Goal: Task Accomplishment & Management: Complete application form

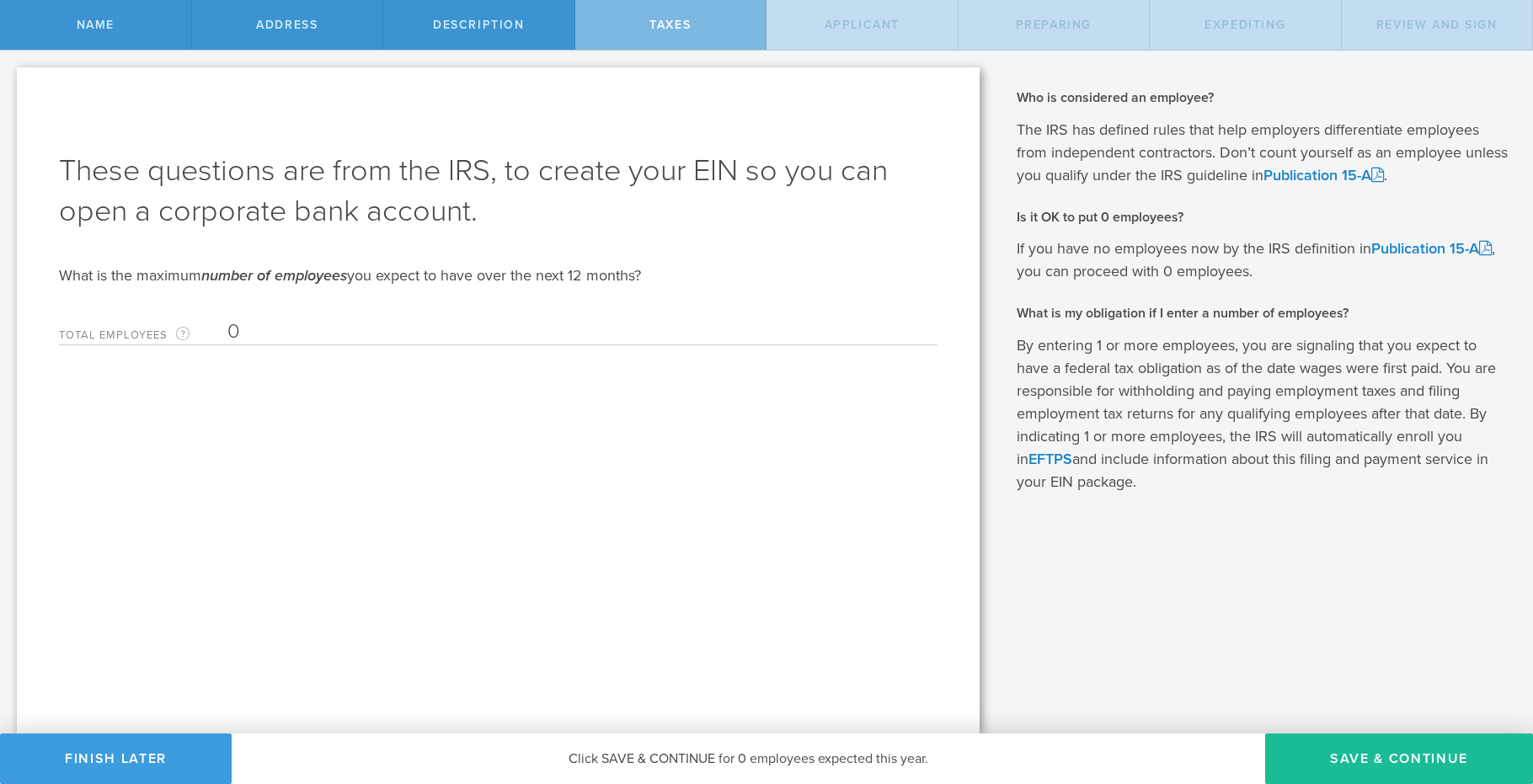
click at [488, 32] on div "Description" at bounding box center [479, 25] width 192 height 49
click at [674, 26] on span "Taxes" at bounding box center [670, 25] width 41 height 15
drag, startPoint x: 476, startPoint y: 25, endPoint x: 435, endPoint y: 27, distance: 41.0
click at [476, 25] on span "Description" at bounding box center [479, 25] width 91 height 15
click at [299, 21] on span "Address" at bounding box center [286, 25] width 61 height 15
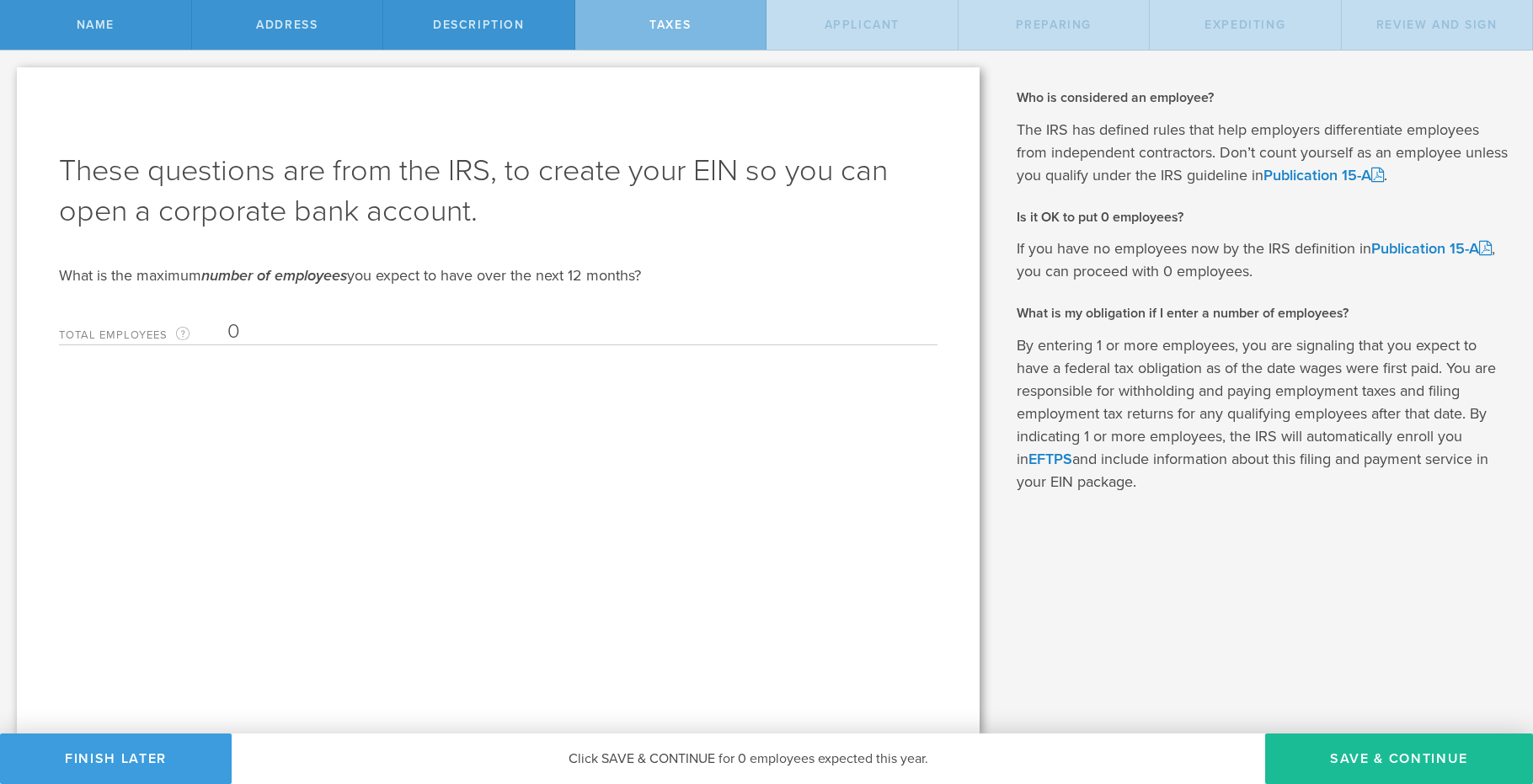
click at [91, 29] on span "Name" at bounding box center [95, 25] width 37 height 15
drag, startPoint x: 551, startPoint y: 111, endPoint x: 538, endPoint y: 108, distance: 13.3
click at [541, 110] on div "These questions are from the IRS, to create your EIN so you can open a corporat…" at bounding box center [497, 400] width 963 height 666
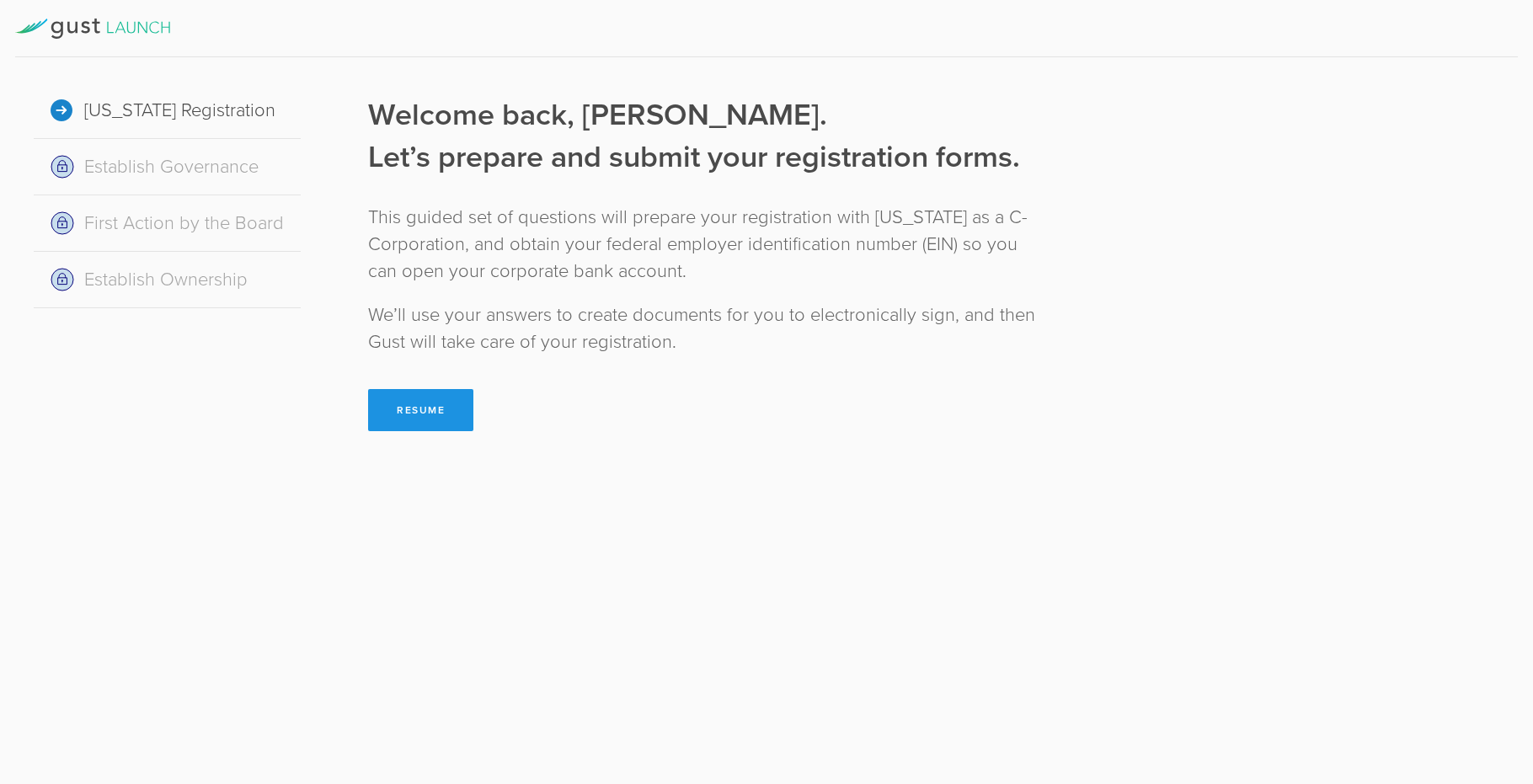
click at [414, 401] on button "Resume" at bounding box center [421, 410] width 105 height 42
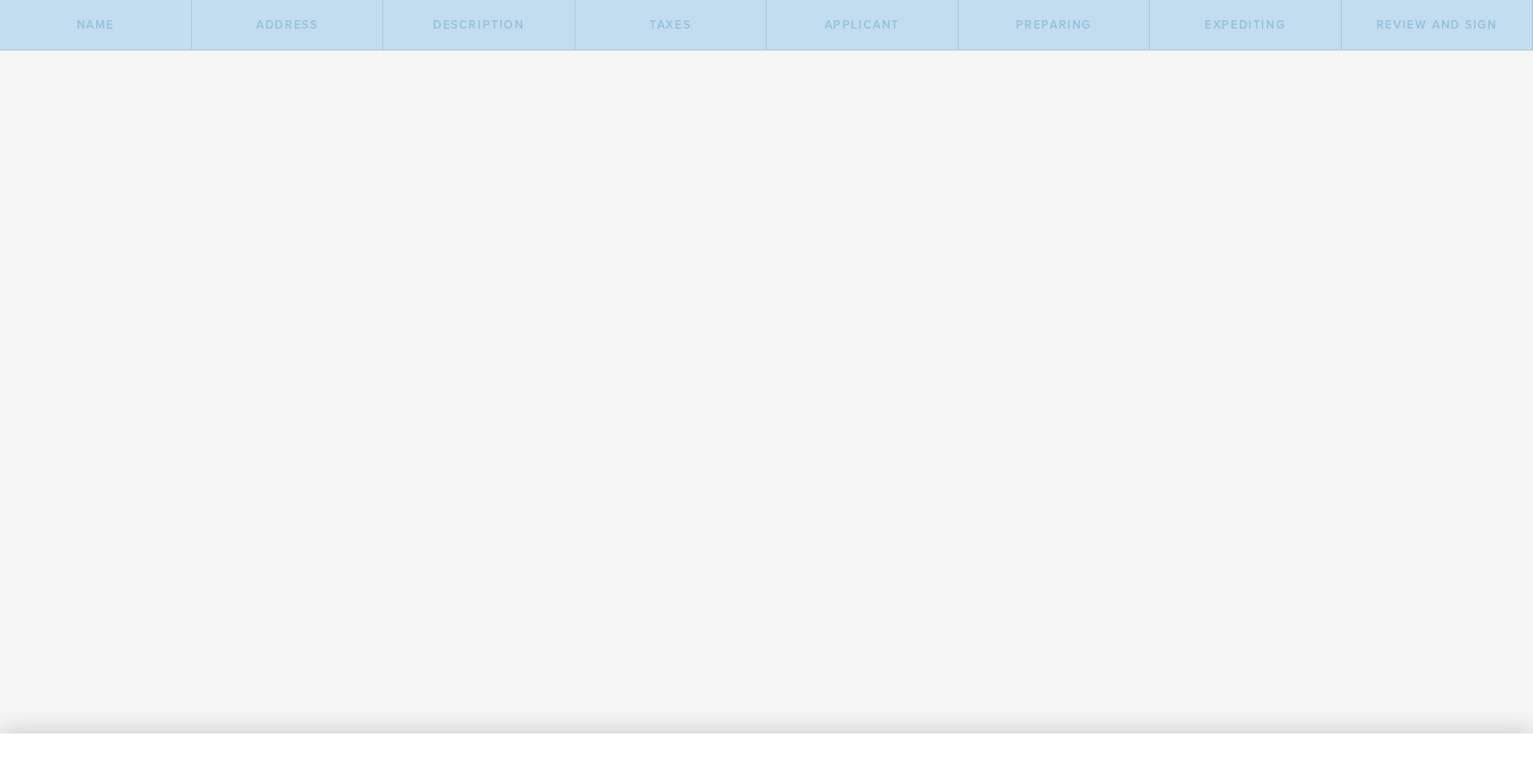
type input "GORDIAN SOLUTIONS DATA SERVICES"
select select "inc."
checkbox input "true"
type input "GSDS"
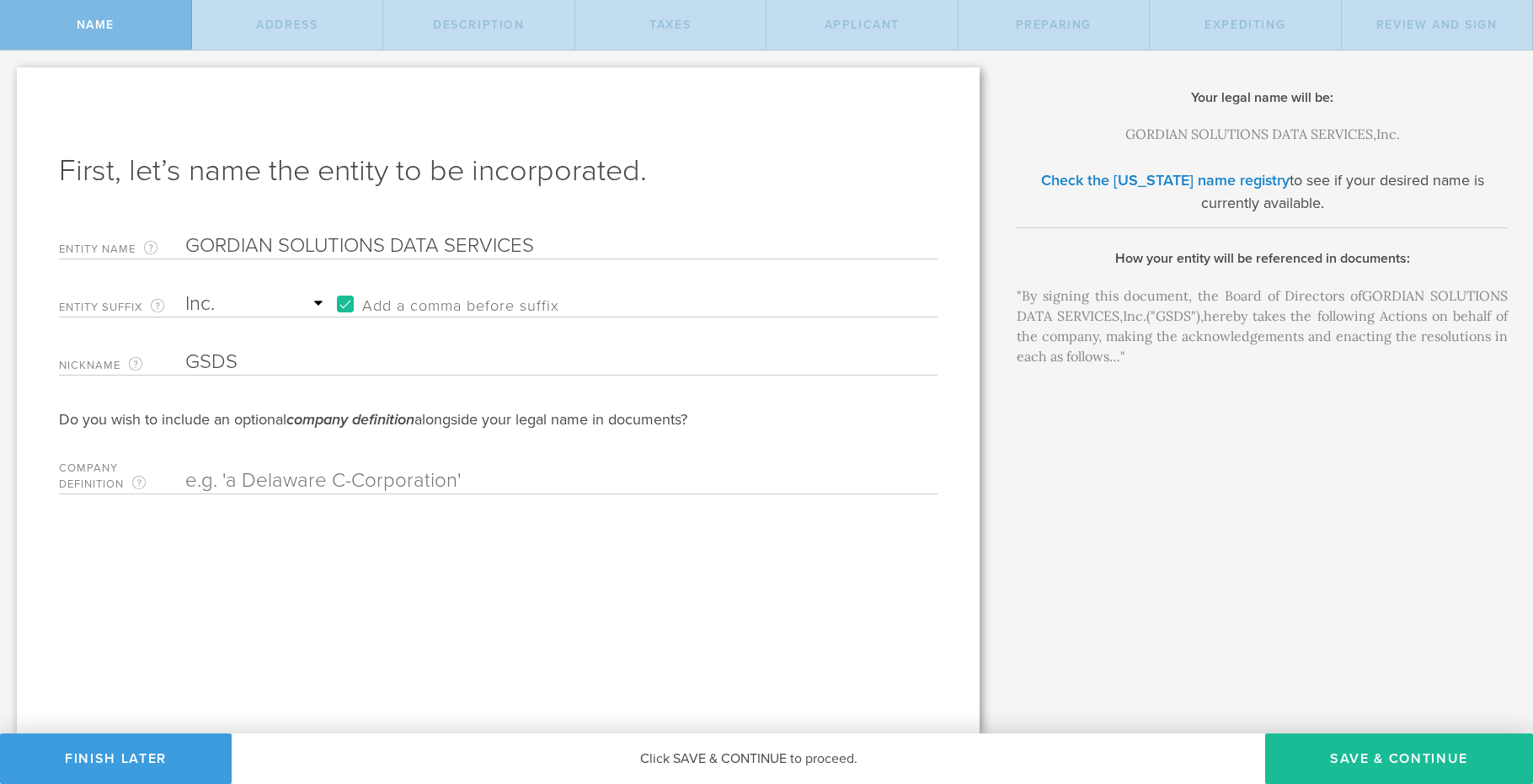
click at [538, 245] on input "GORDIAN SOLUTIONS DATA SERVICES" at bounding box center [532, 246] width 693 height 26
type input "GORDIAN SOLUTIONS DATA TECHNOLOGY"
click at [250, 360] on input "GSDS" at bounding box center [532, 362] width 693 height 26
type input "GSDT"
click at [1347, 756] on button "Save & Continue" at bounding box center [1399, 758] width 268 height 50
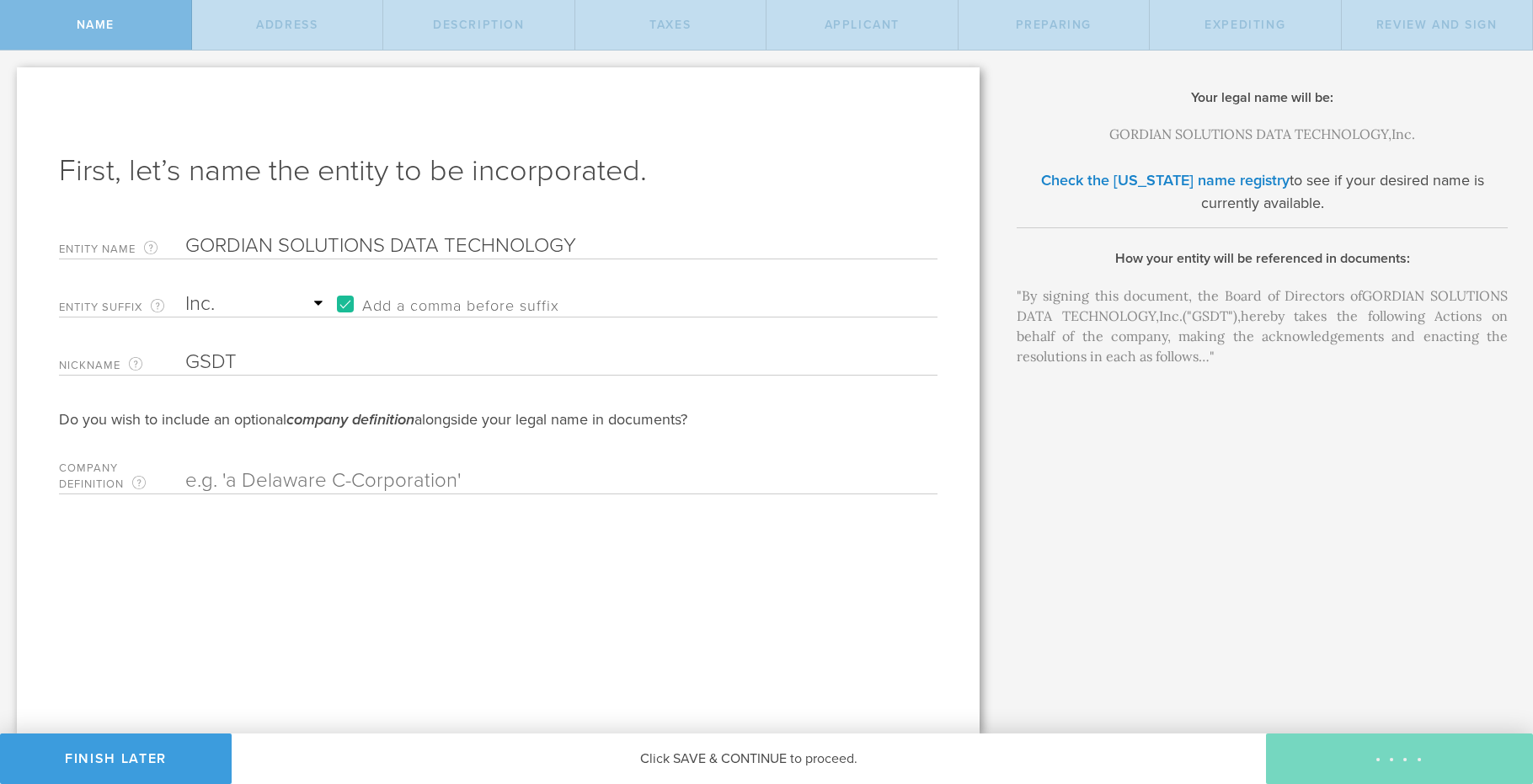
type input "8230 E. Juan Tabo Rd"
type input "Scottsdale"
select select "AZ"
type input "85255"
checkbox input "true"
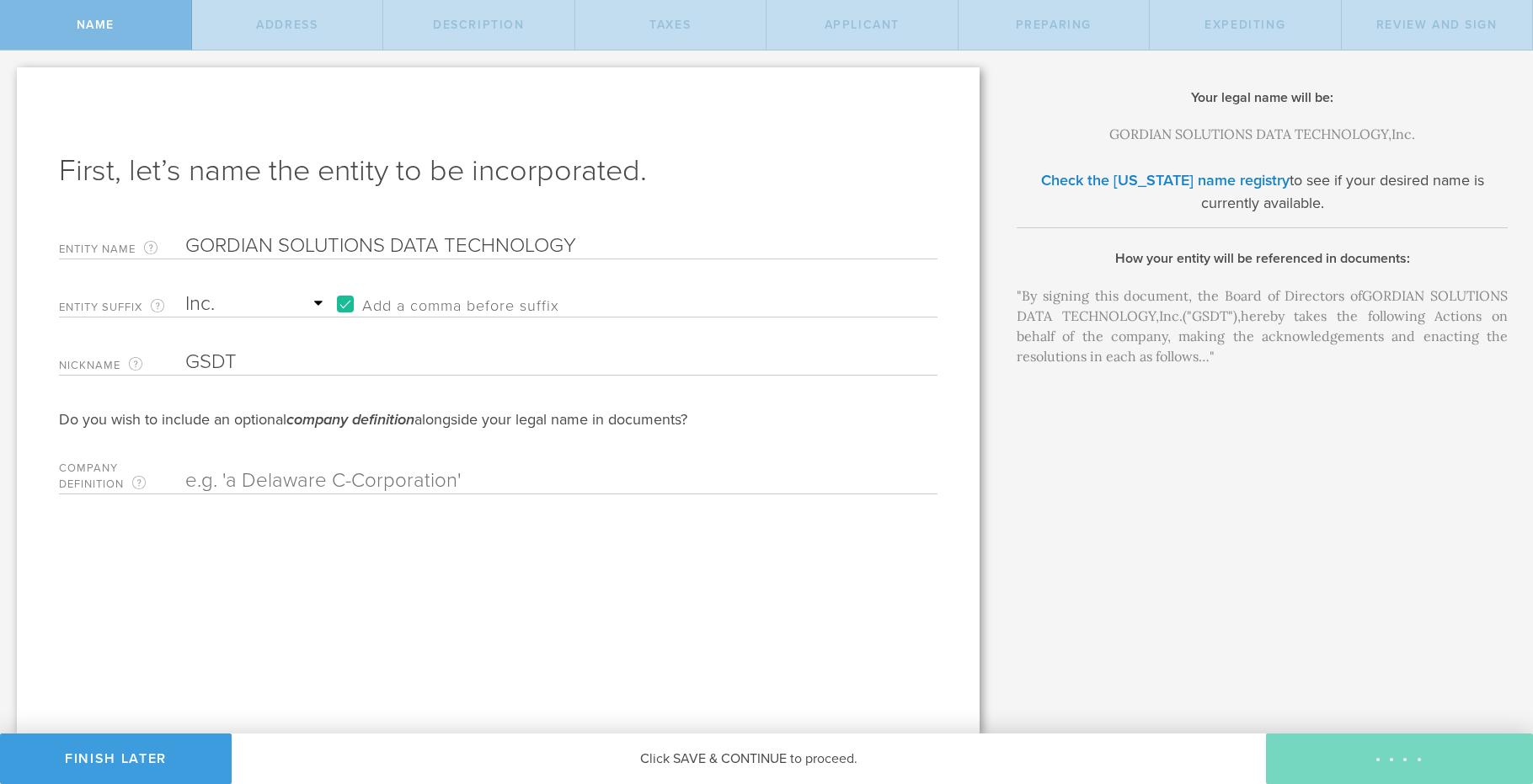
type input "Maricopa"
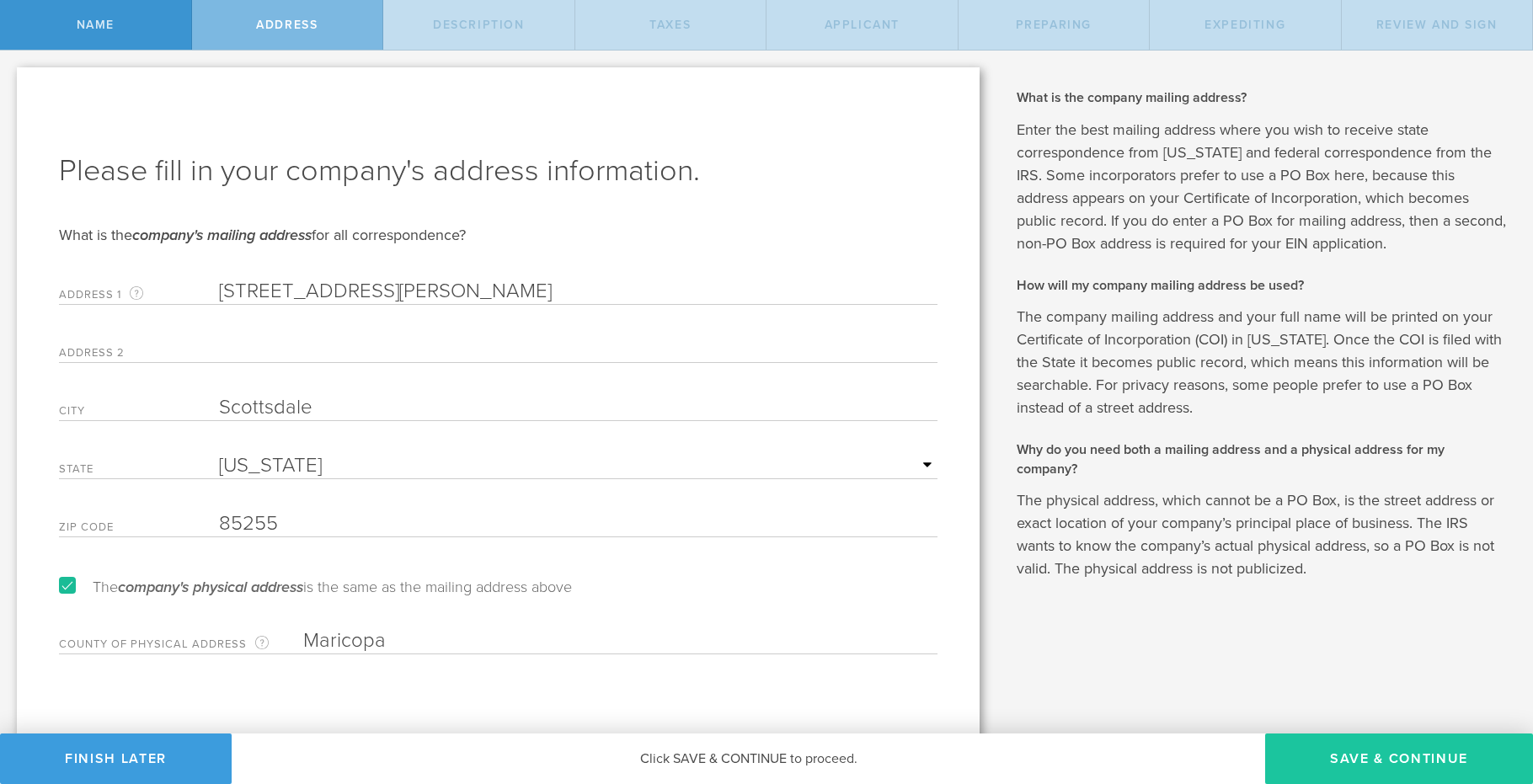
click at [1330, 758] on button "Save & Continue" at bounding box center [1399, 758] width 268 height 50
select select "other"
type input "Custom Curated Databases Accessed via online NLPs"
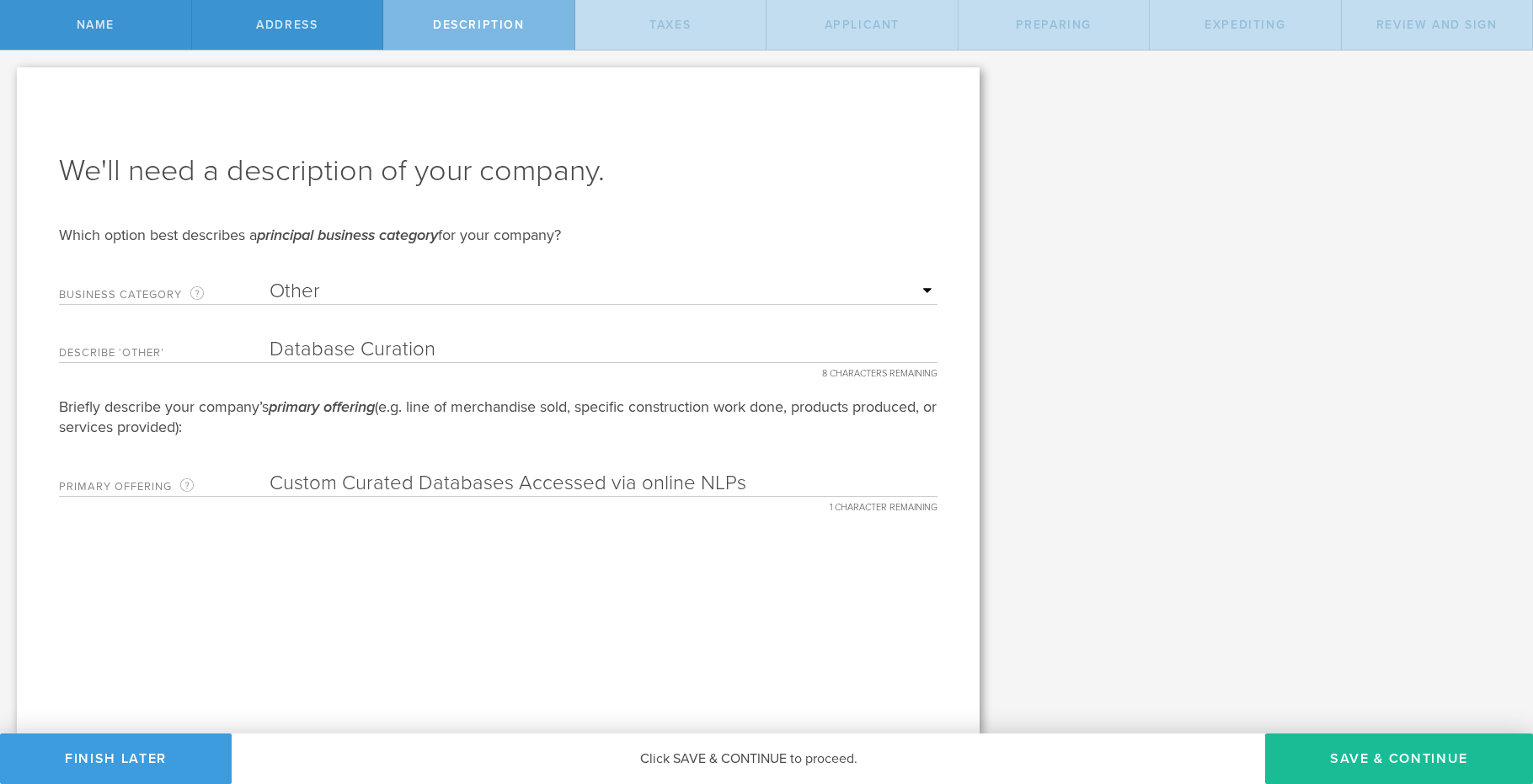
click at [927, 289] on select "Required Accommodation & food service Construction Finance & insurance Health c…" at bounding box center [603, 291] width 668 height 26
click at [475, 350] on input "Database Curation" at bounding box center [603, 350] width 668 height 26
type input "Data Technology"
click at [416, 482] on input "Custom Curated Databases Accessed via online NLPs" at bounding box center [603, 483] width 668 height 26
click at [523, 480] on input "Custome Curated Databases Accessed via online NLPs" at bounding box center [603, 483] width 668 height 26
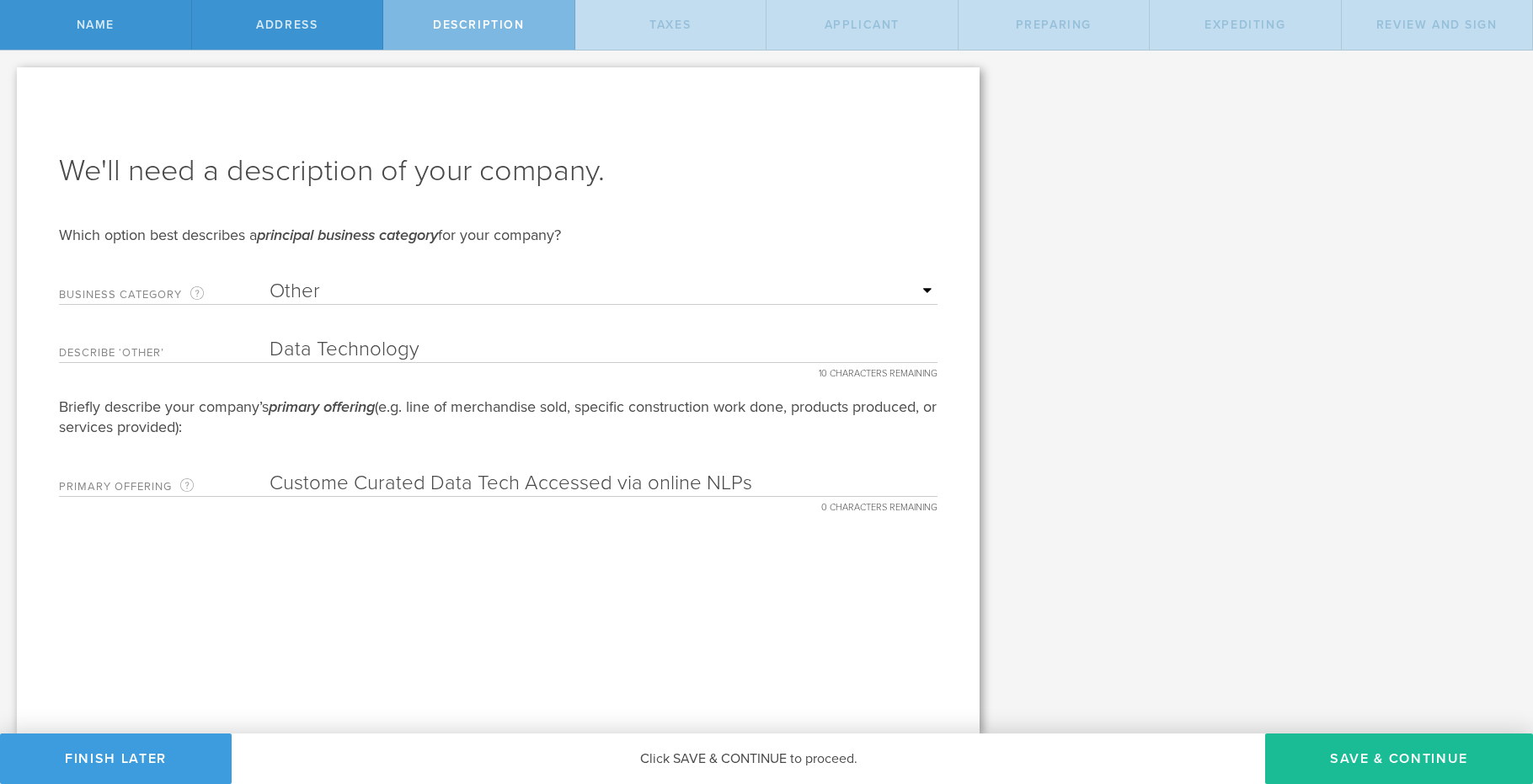
click at [348, 483] on input "Custome Curated Data Tech Accessed via online NLPs" at bounding box center [603, 483] width 668 height 26
click at [504, 483] on input "Custom Curated Data Tech Accessed via online NLPs" at bounding box center [603, 483] width 668 height 26
click at [510, 478] on input "Custom Curated Data Tech Accessed via online NLPs" at bounding box center [603, 483] width 668 height 26
click at [693, 482] on input "Custom Curated Data Accessed via online NLPs" at bounding box center [603, 483] width 668 height 26
type input "Custom Curated Data Accessed via online NLP Tech"
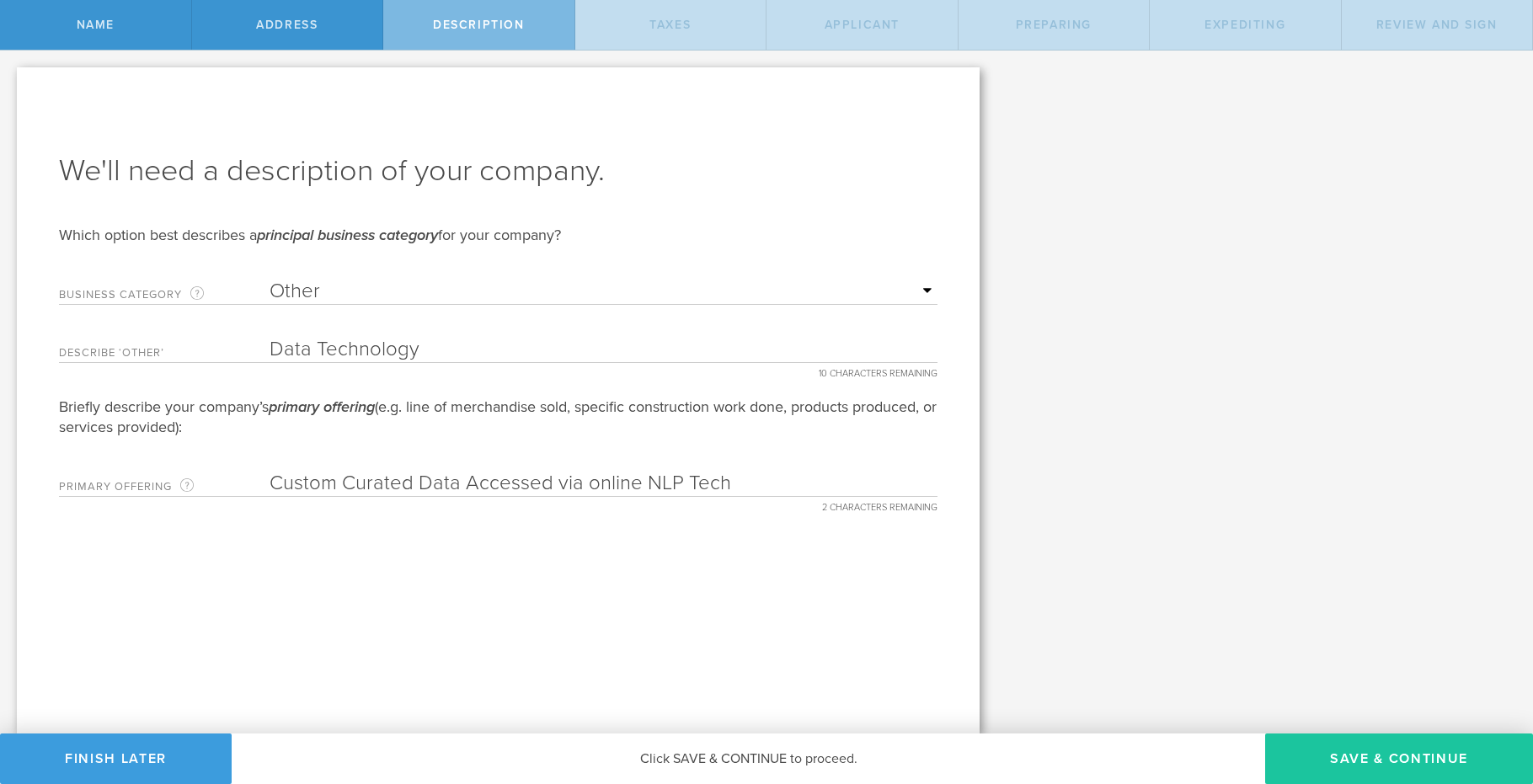
click at [1364, 757] on button "Save & Continue" at bounding box center [1399, 758] width 268 height 50
type input "0"
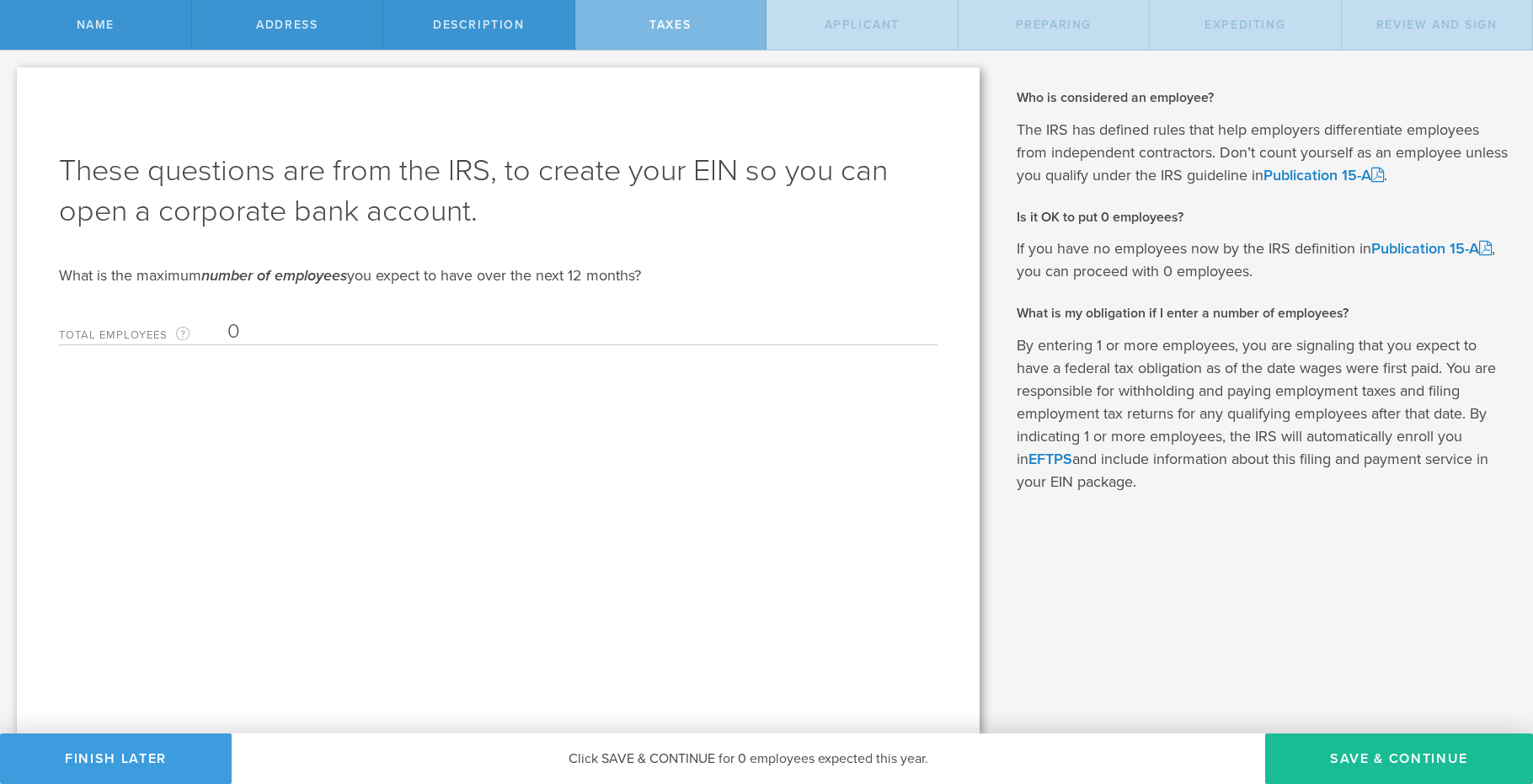
click at [1356, 765] on button "Save & Continue" at bounding box center [1399, 758] width 268 height 50
type input "CEO"
select select "US"
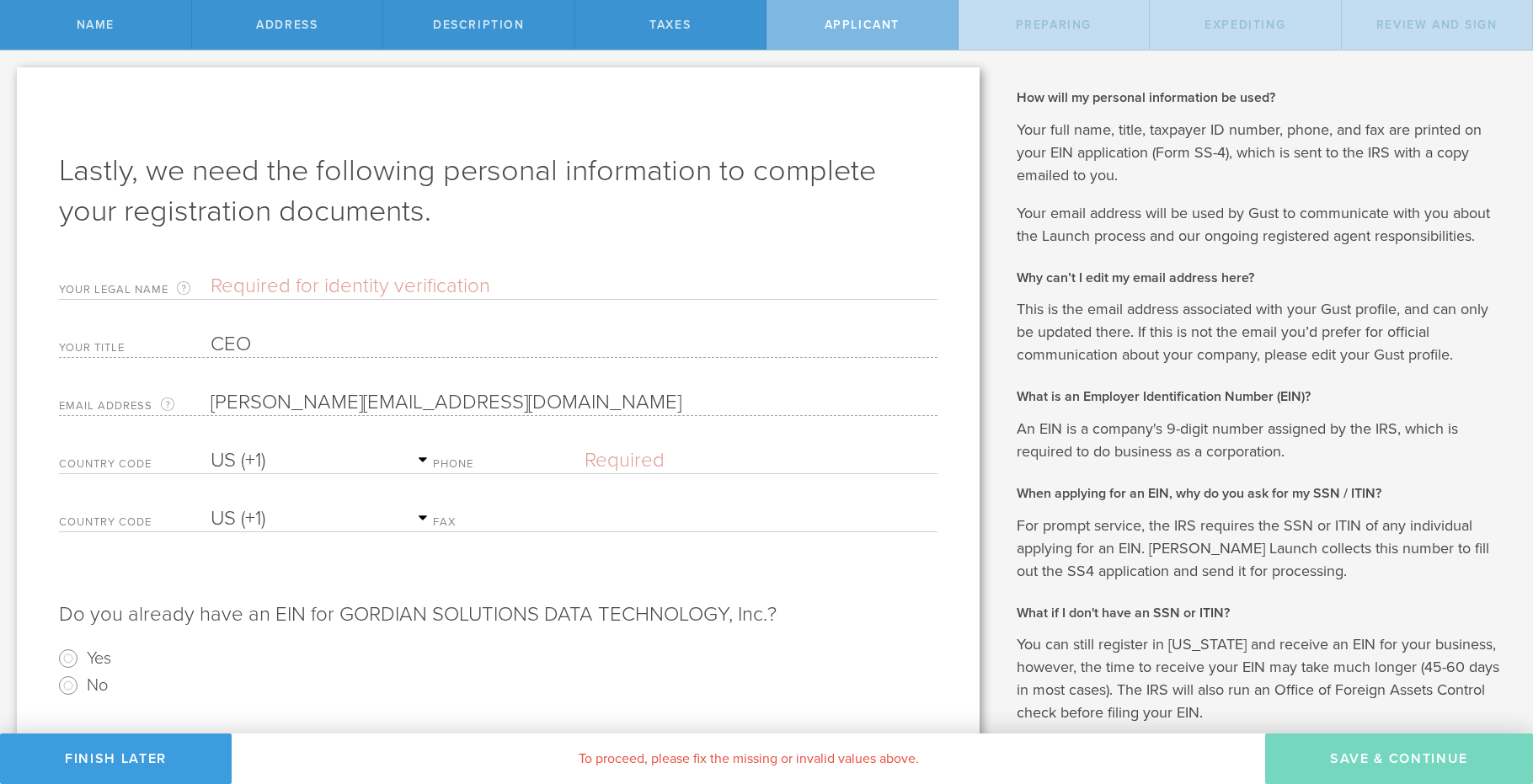
click at [221, 274] on input "text" at bounding box center [573, 287] width 727 height 26
type input "Brian E Poltonavage"
click at [611, 462] on input "text" at bounding box center [761, 461] width 354 height 26
type input "(480) 650-5281"
select select "AG"
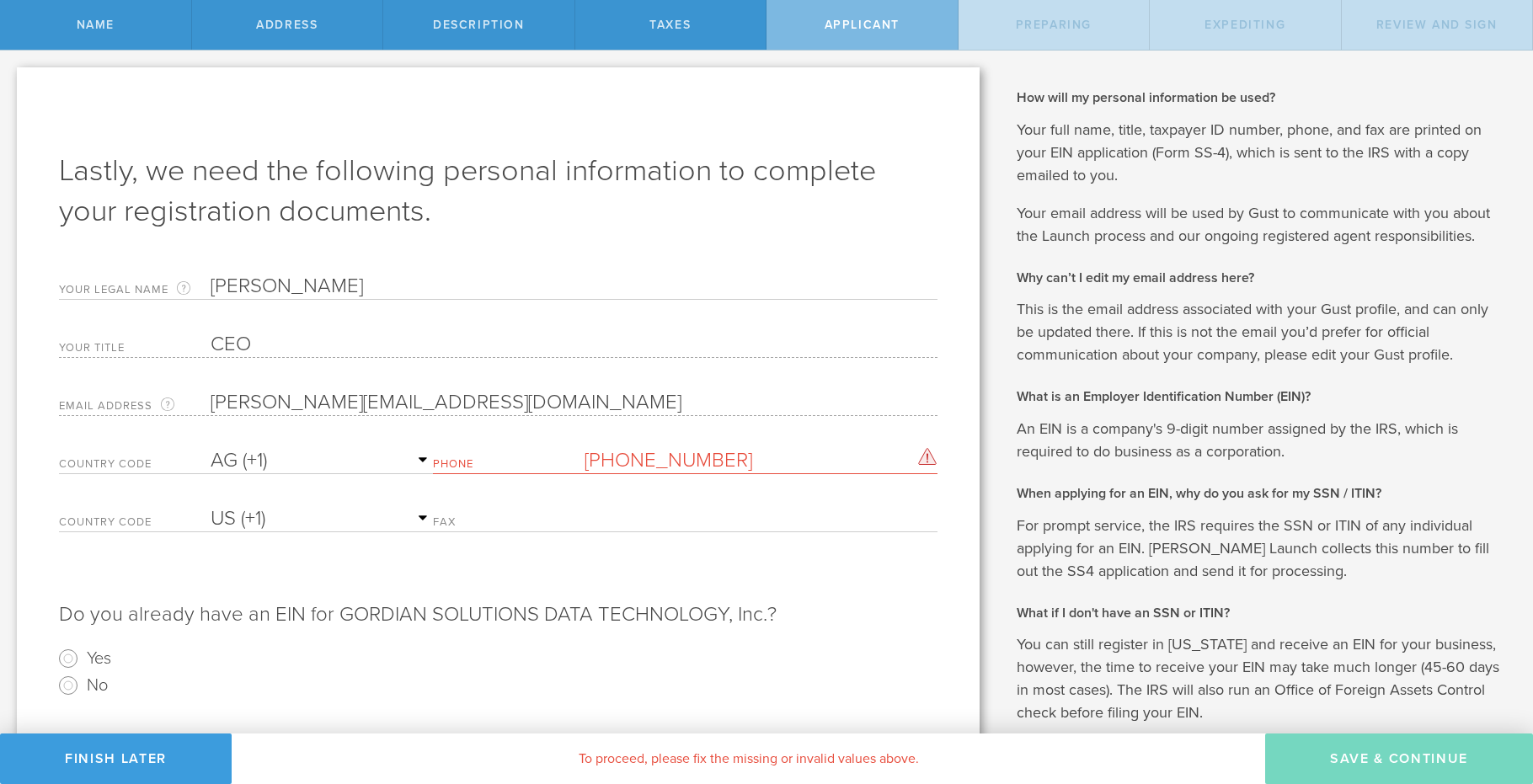
click at [597, 457] on div "Phone (480) 650-5281 Please enter a valid phone number." at bounding box center [686, 457] width 506 height 35
drag, startPoint x: 643, startPoint y: 460, endPoint x: 655, endPoint y: 459, distance: 12.0
click at [644, 459] on input "(480) 650-5281" at bounding box center [761, 461] width 354 height 26
click at [744, 457] on input "(480) 650-5281" at bounding box center [761, 461] width 354 height 26
type input "4"
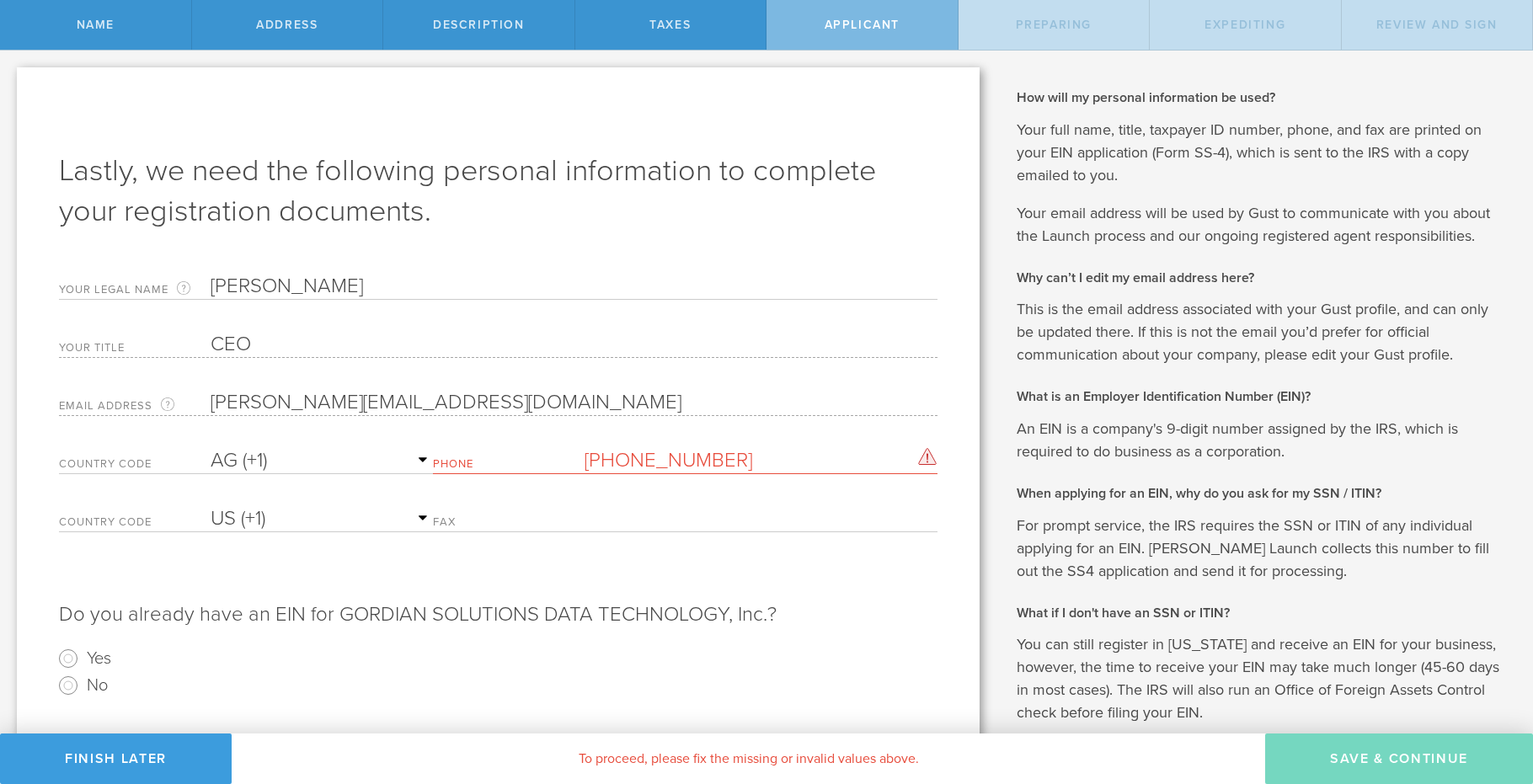
click at [763, 561] on div "Do you already have an EIN for GORDIAN SOLUTIONS DATA TECHNOLOGY, Inc.? Yes No" at bounding box center [498, 627] width 878 height 143
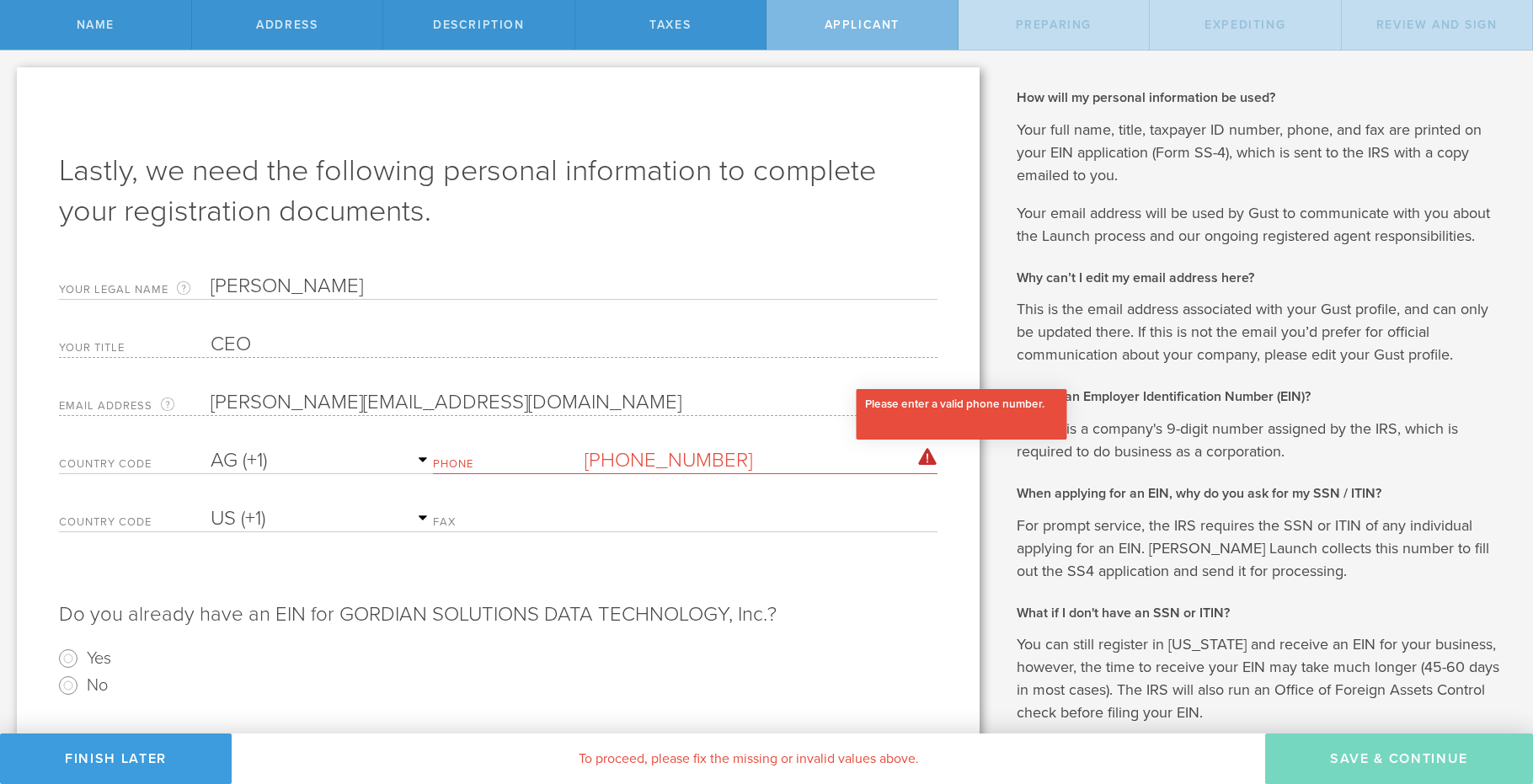
click at [929, 460] on div "Please enter a valid phone number." at bounding box center [928, 456] width 19 height 17
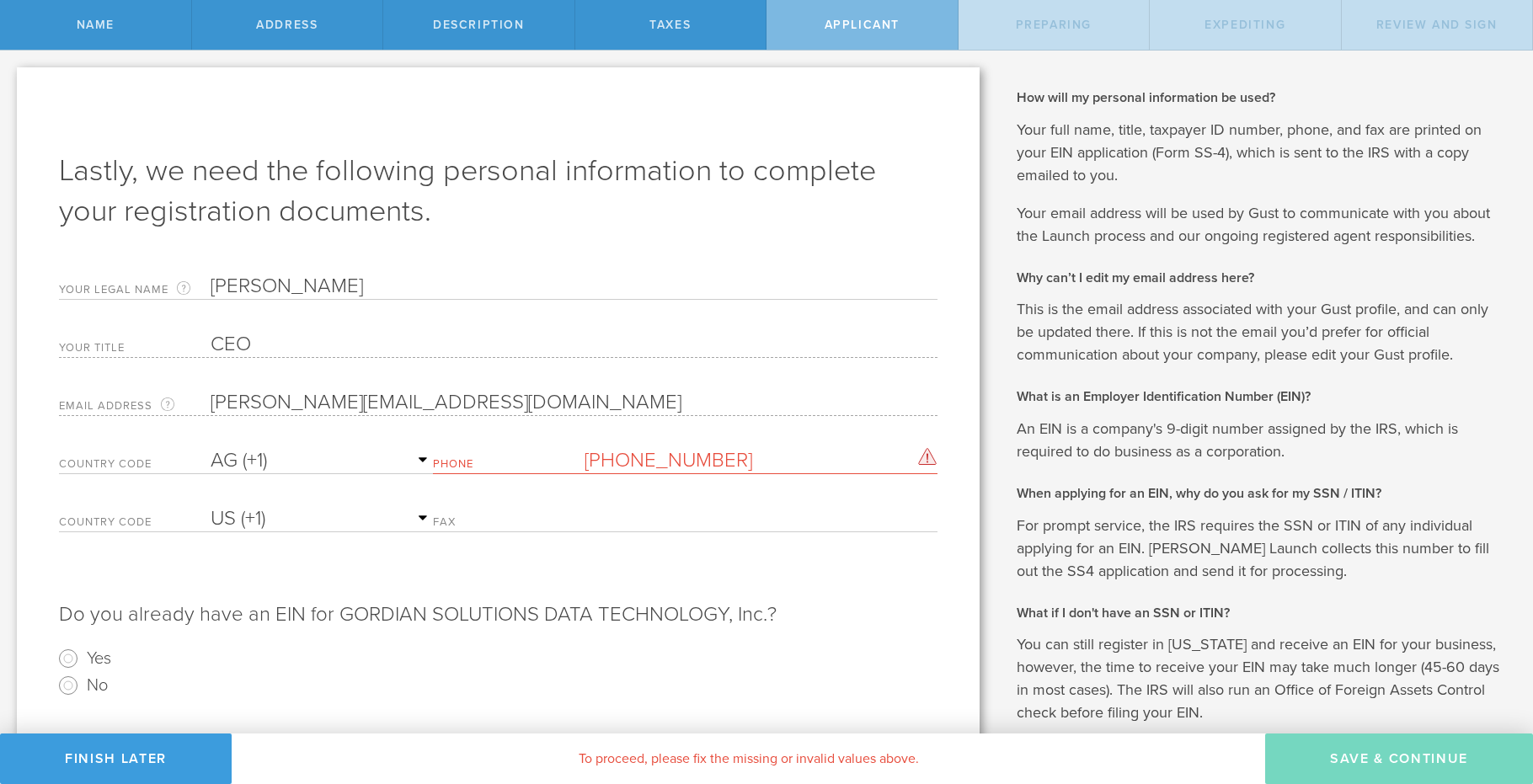
click at [736, 450] on input "(480) 650-5281" at bounding box center [761, 461] width 354 height 26
type input "4"
type input "(480) 650-5281"
click at [671, 549] on div "Country Code AC (+247) AD (+376) AE (+971) AF (+93) AG (+1) AI (+1) AL (+355) A…" at bounding box center [498, 527] width 878 height 58
drag, startPoint x: 477, startPoint y: 461, endPoint x: 367, endPoint y: 462, distance: 110.0
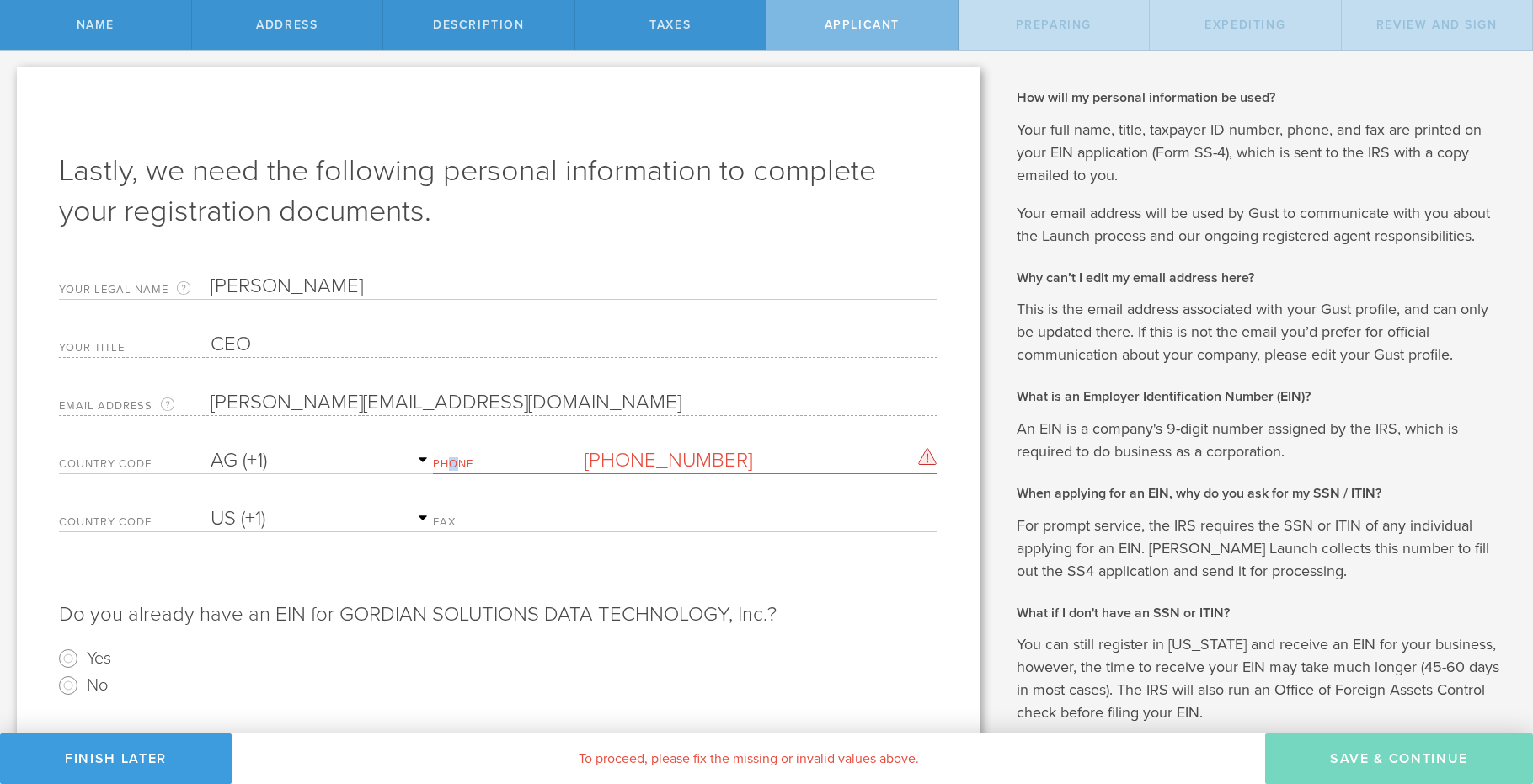
click at [453, 460] on label "Phone" at bounding box center [509, 466] width 152 height 15
click at [286, 460] on select "AC (+247) AD (+376) AE (+971) AF (+93) AG (+1) AI (+1) AL (+355) AM (+374) AO (…" at bounding box center [321, 461] width 222 height 26
select select "US"
click at [210, 448] on select "AC (+247) AD (+376) AE (+971) AF (+93) AG (+1) AI (+1) AL (+355) AM (+374) AO (…" at bounding box center [321, 461] width 222 height 26
click at [433, 461] on select "AC (+247) AD (+376) AE (+971) AF (+93) AG (+1) AI (+1) AL (+355) AM (+374) AO (…" at bounding box center [321, 461] width 222 height 26
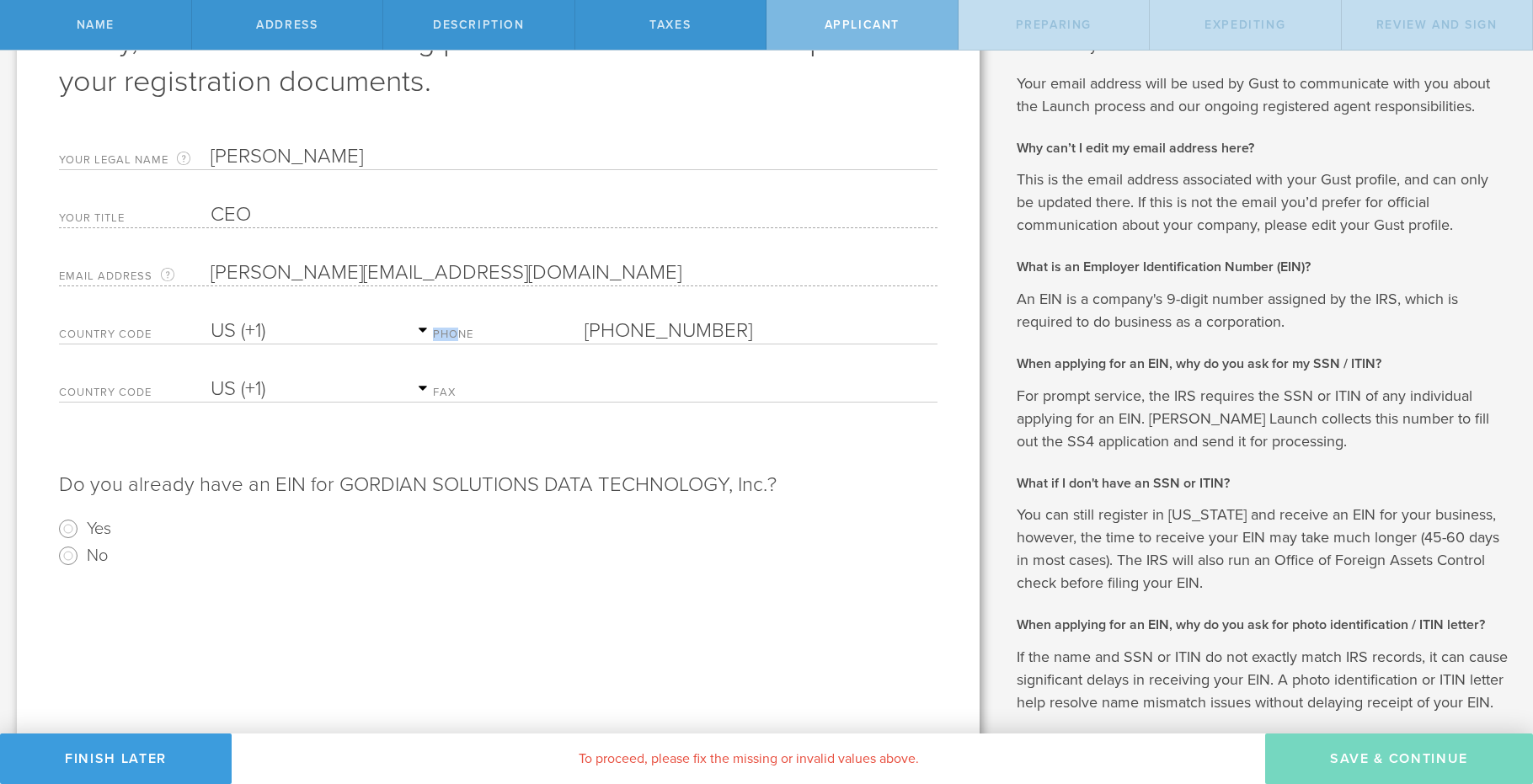
scroll to position [146, 0]
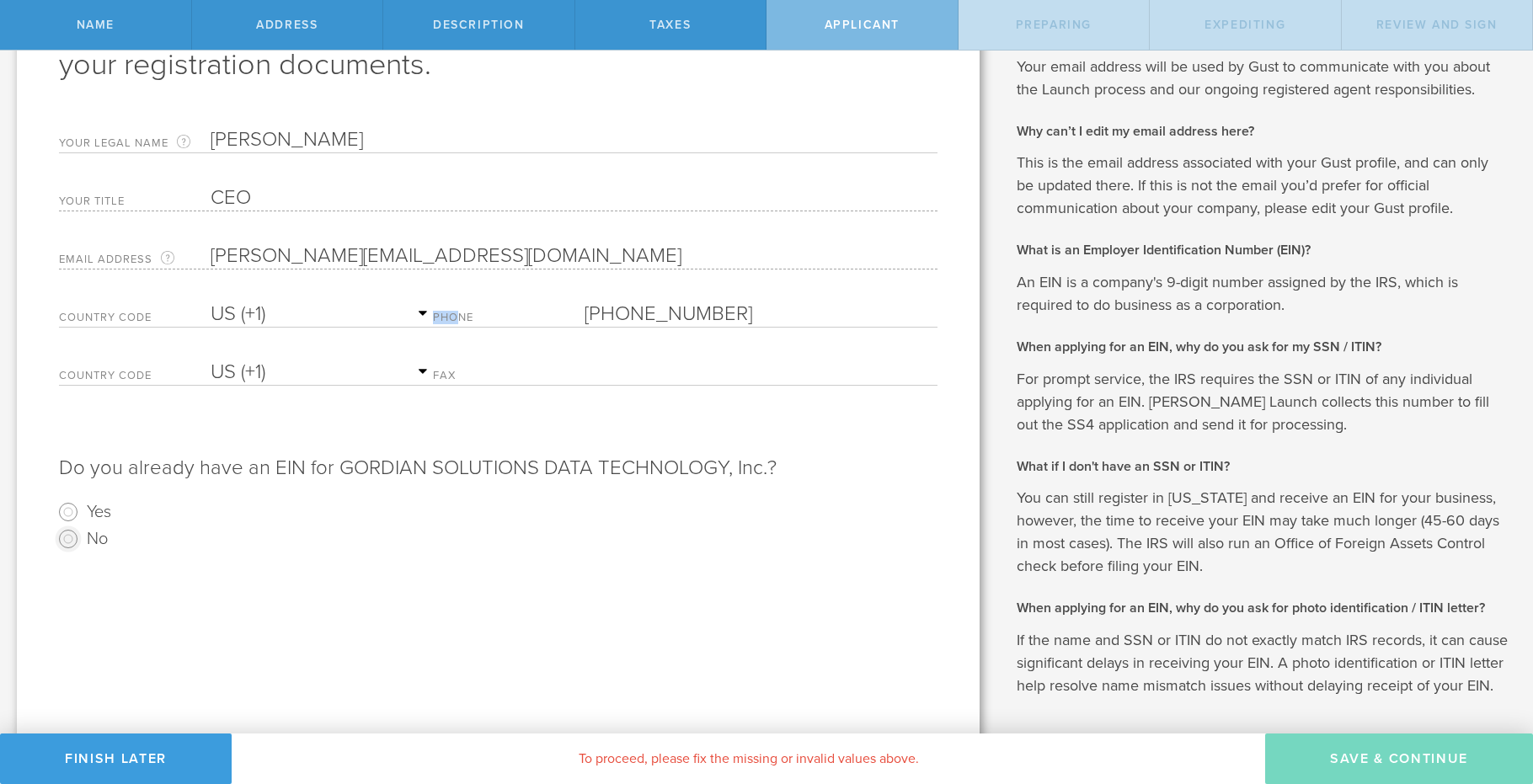
click at [66, 535] on input "No" at bounding box center [68, 538] width 27 height 26
radio input "true"
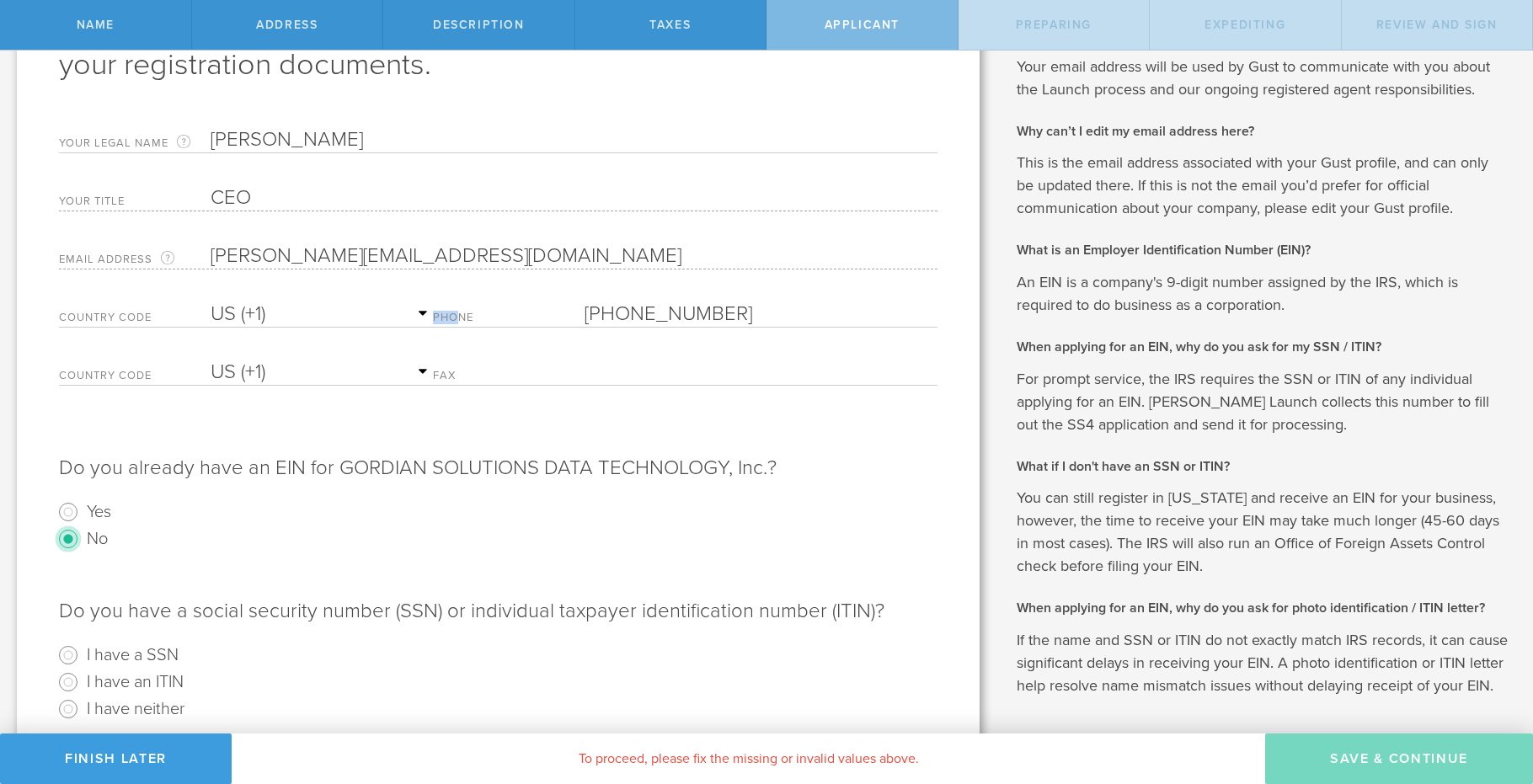
scroll to position [232, 0]
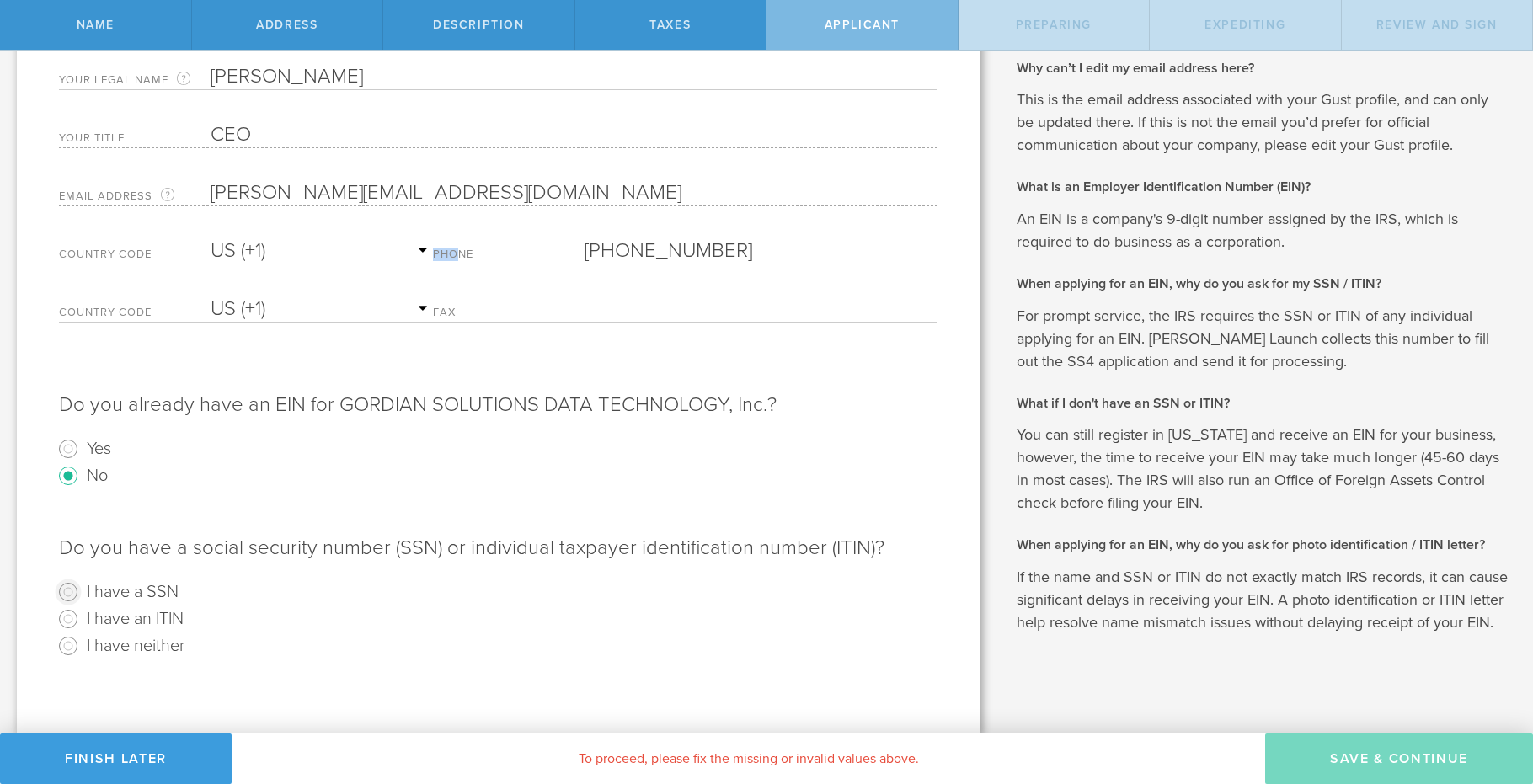
click at [72, 578] on input "I have a SSN" at bounding box center [68, 591] width 27 height 26
radio input "true"
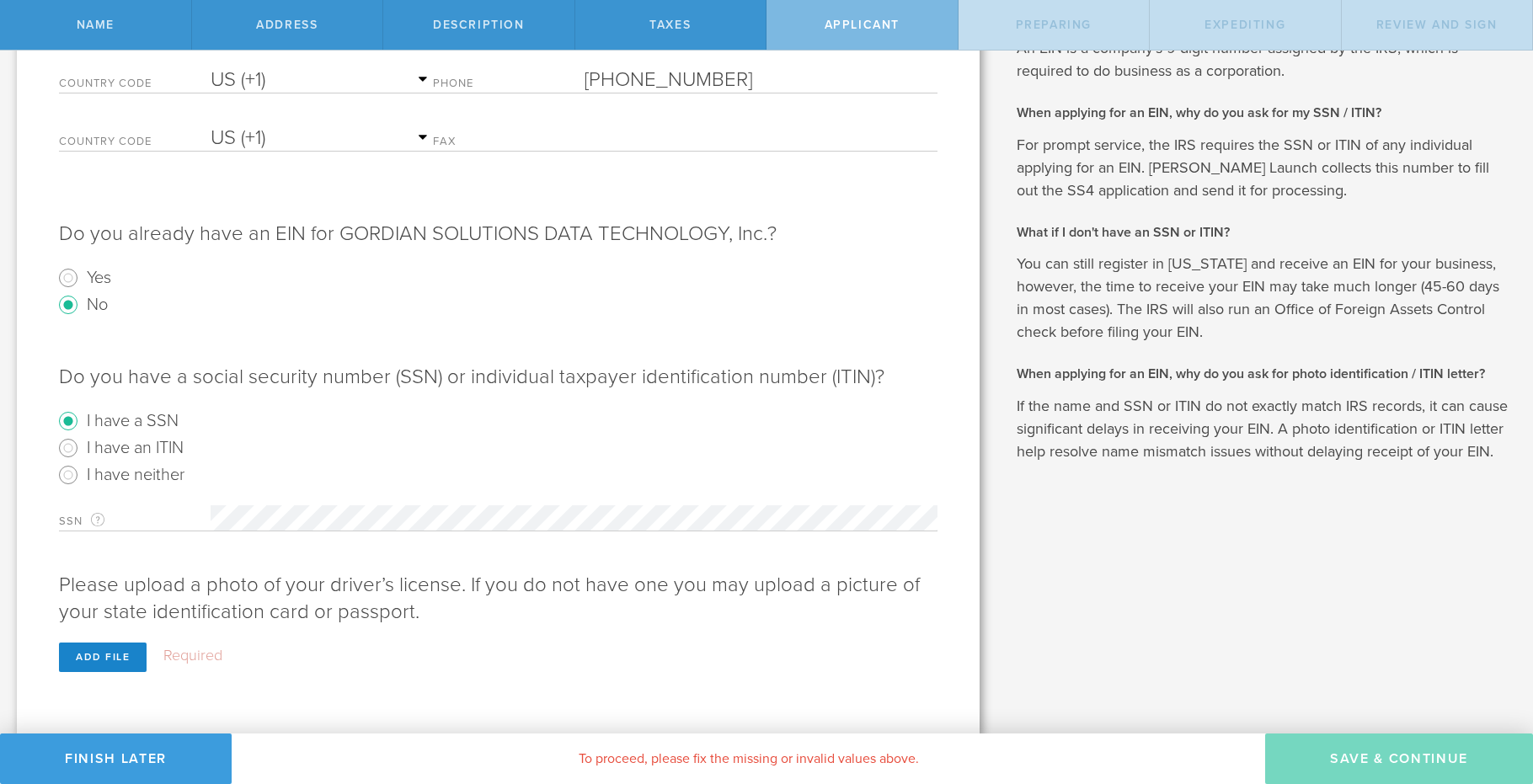
scroll to position [376, 0]
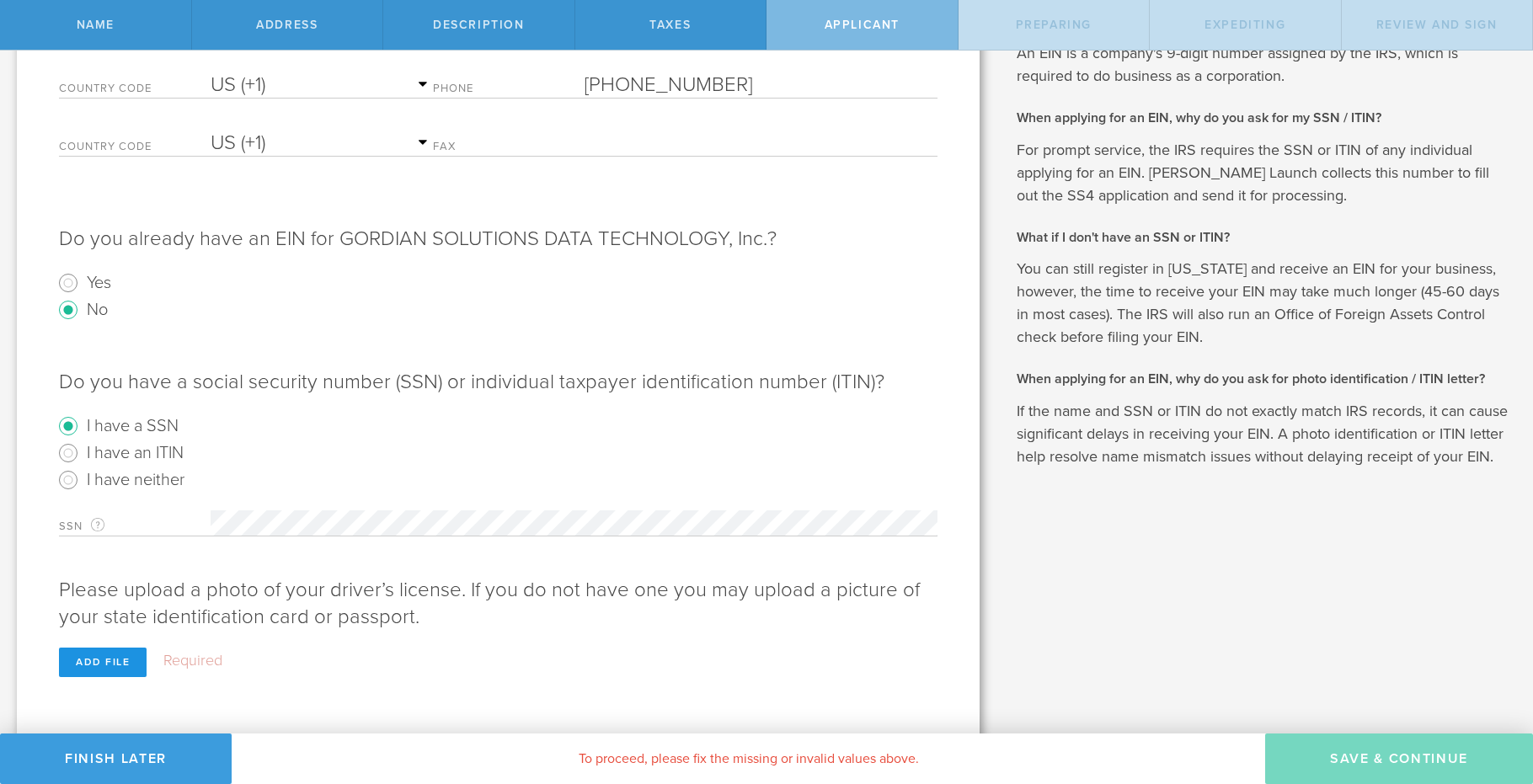
click at [109, 660] on div "Add file" at bounding box center [103, 662] width 88 height 29
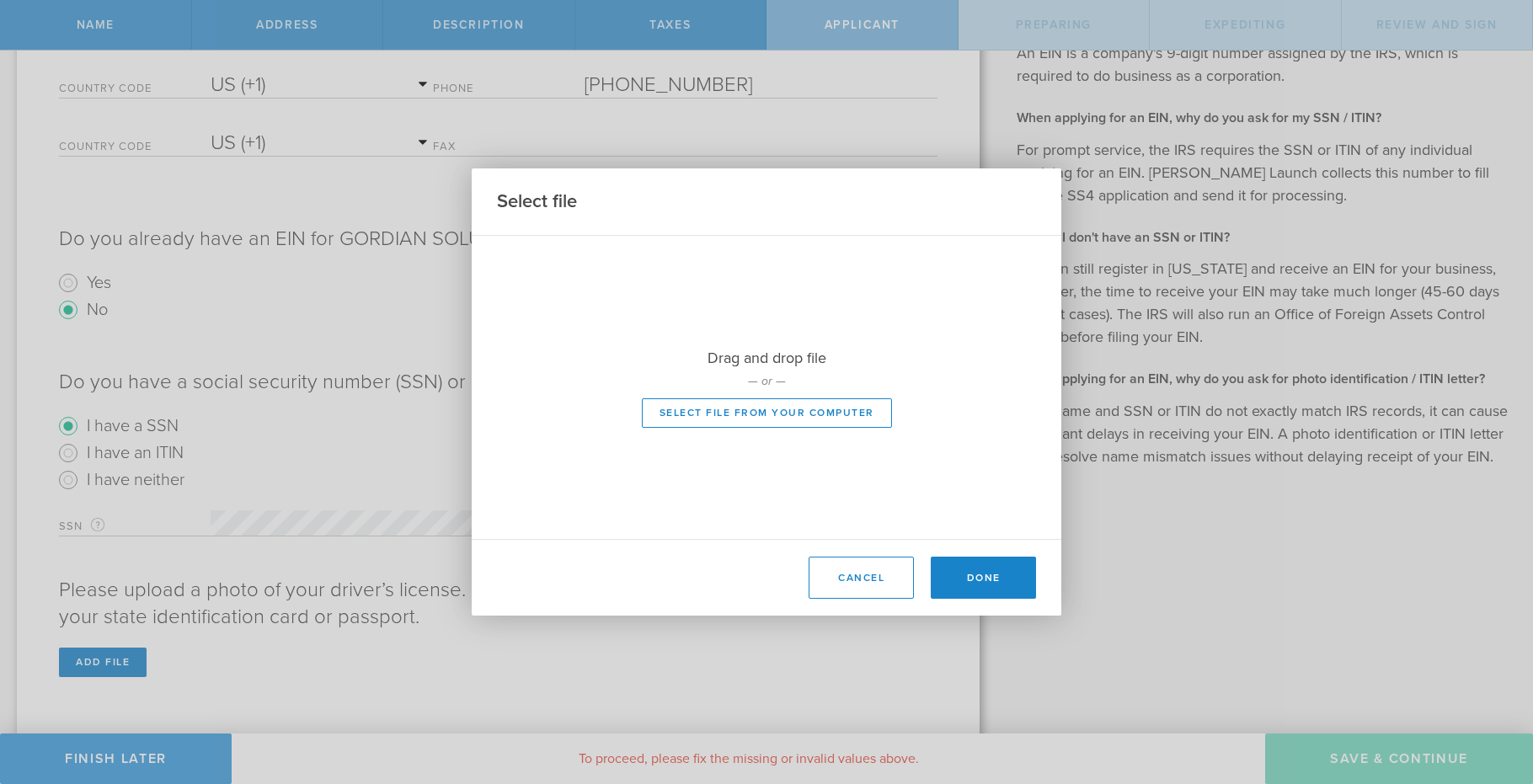
scroll to position [351, 0]
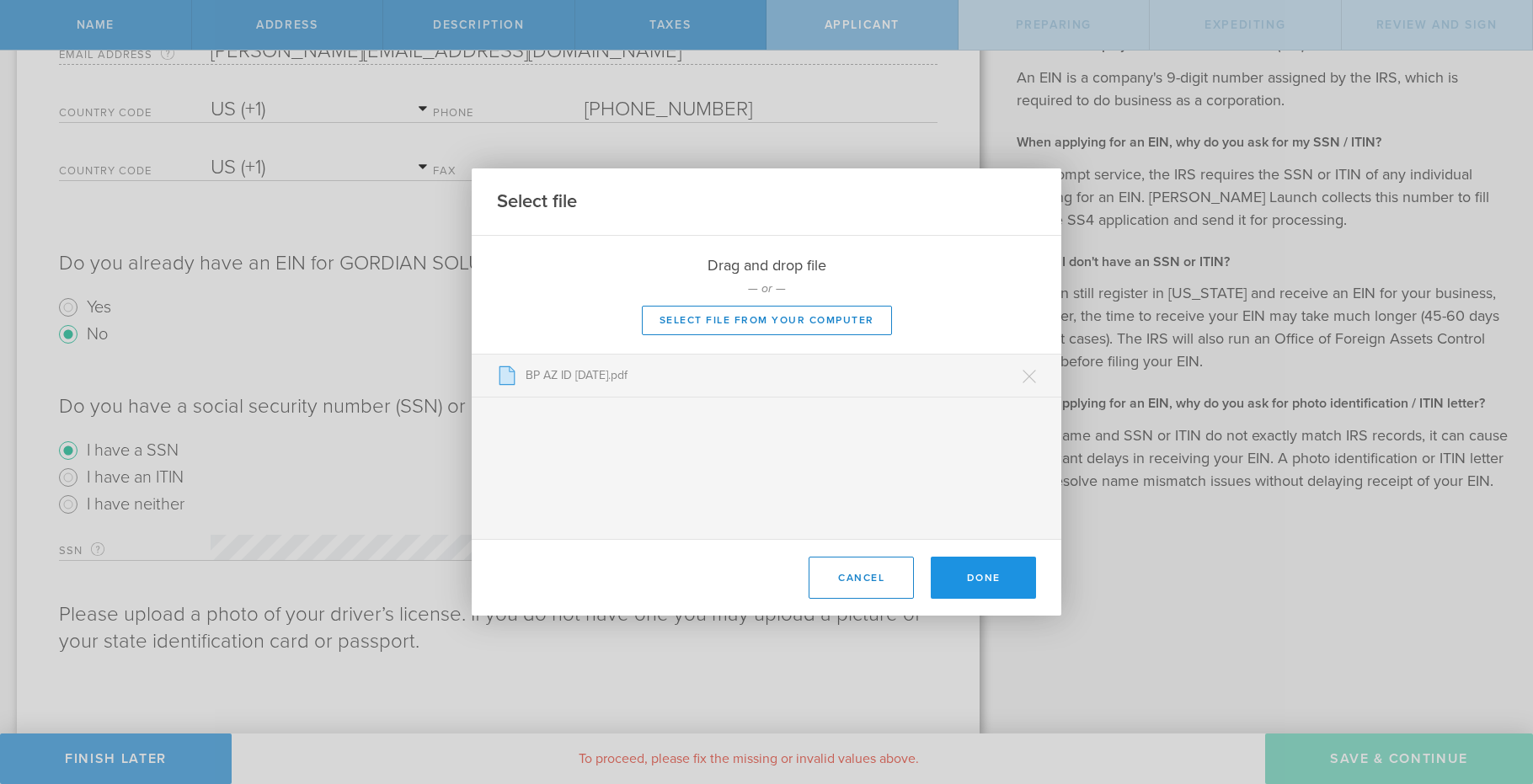
click at [980, 579] on button "Done" at bounding box center [983, 577] width 105 height 42
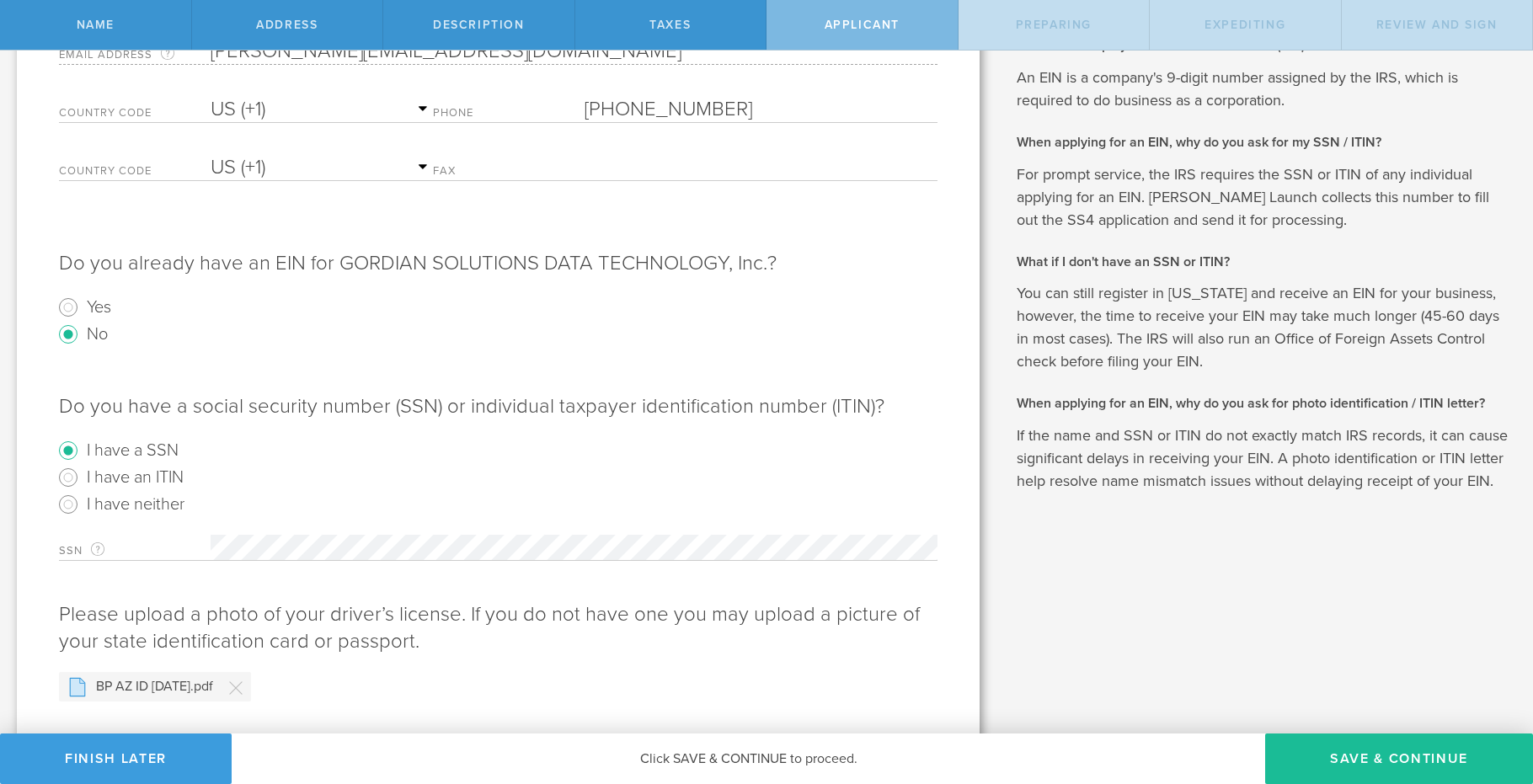
scroll to position [389, 0]
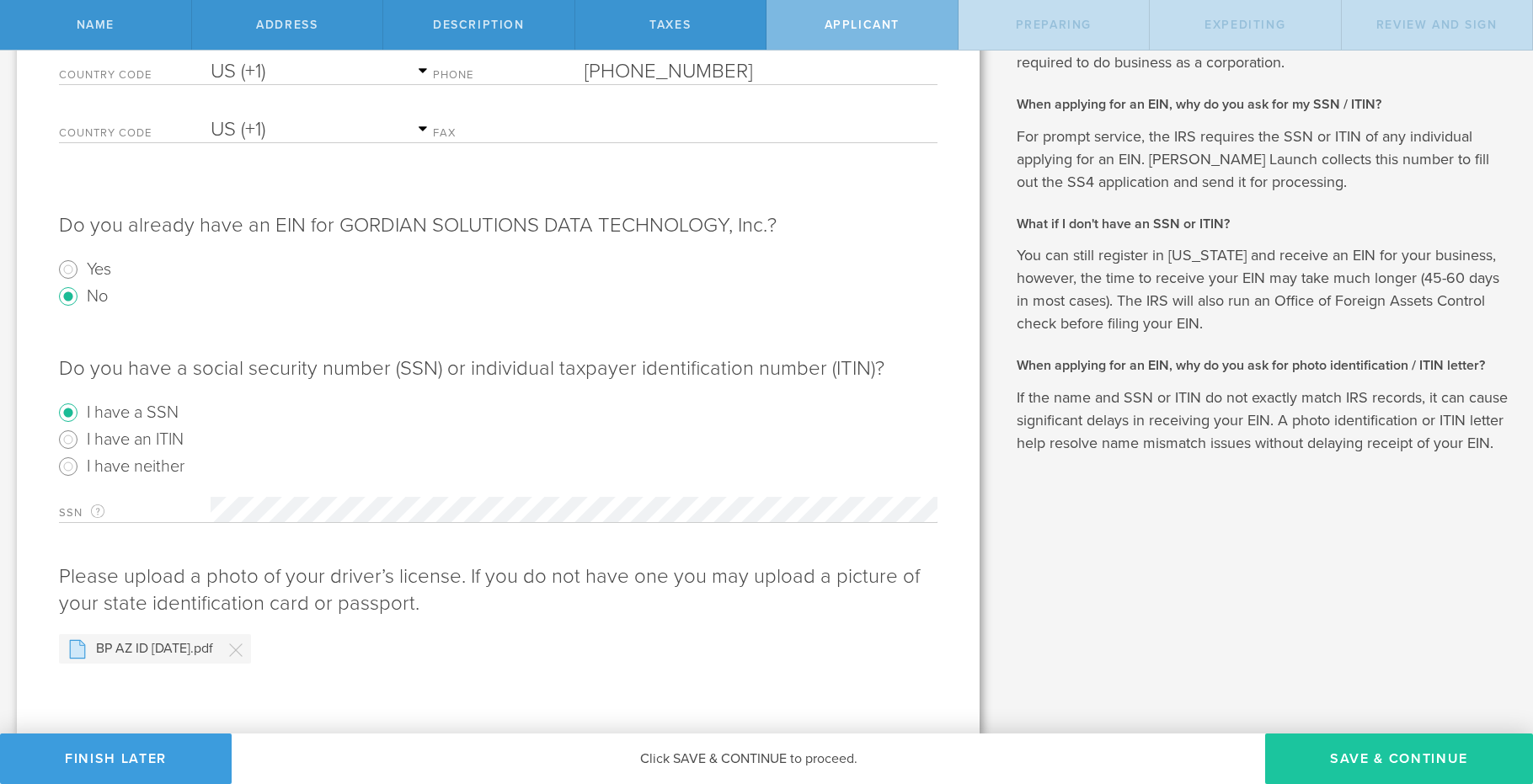
click at [1338, 758] on button "Save & Continue" at bounding box center [1399, 758] width 268 height 50
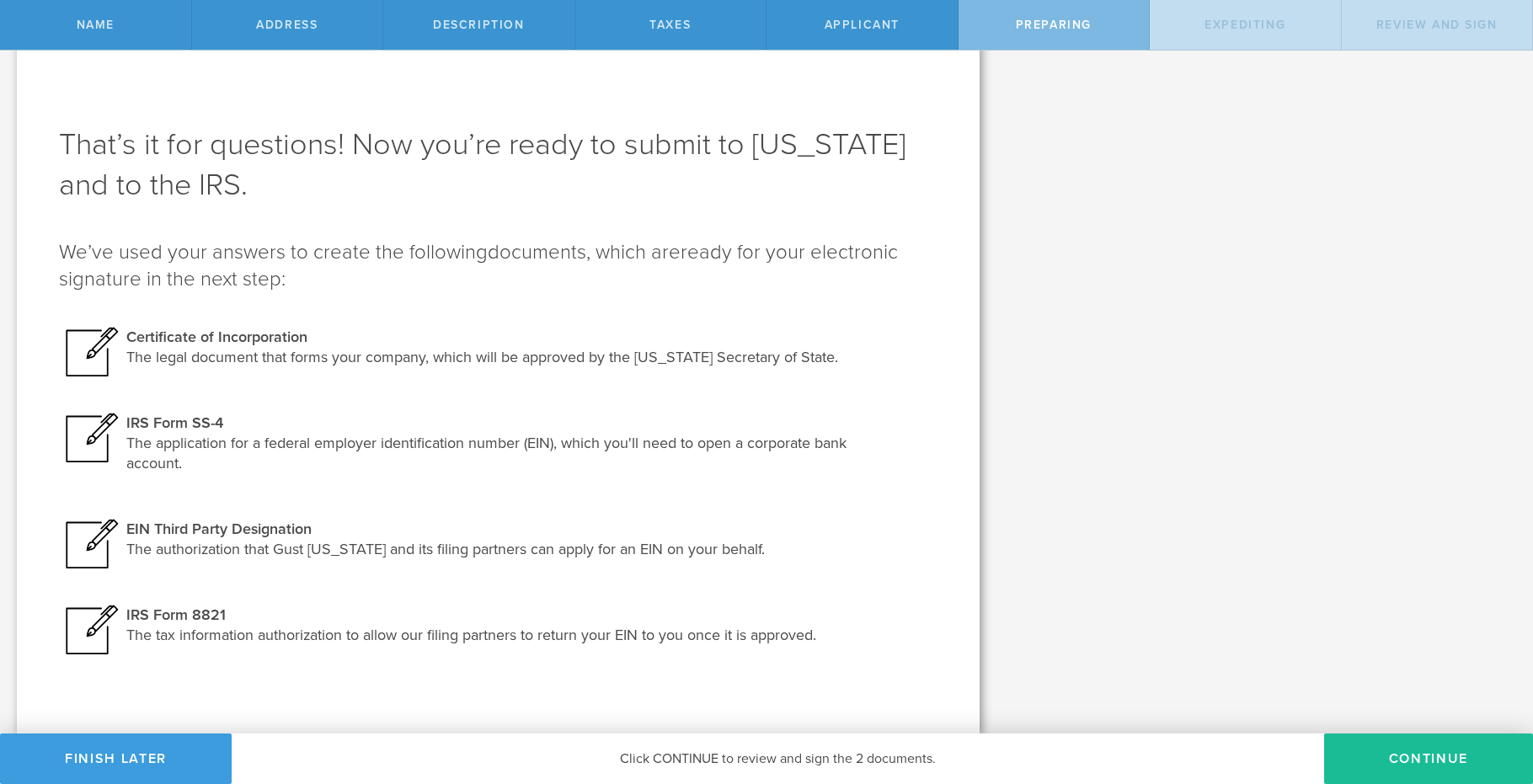
scroll to position [0, 0]
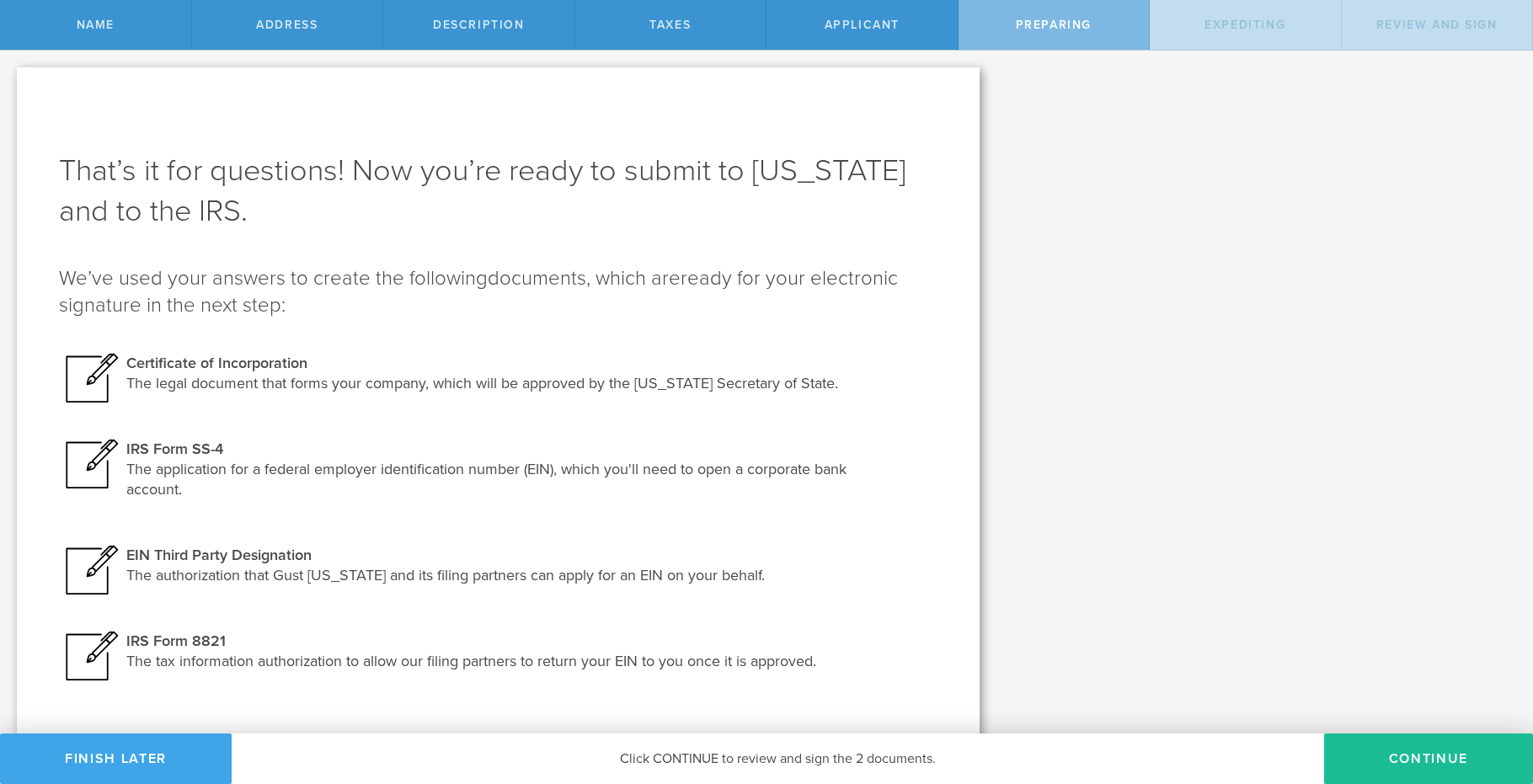
click at [156, 758] on button "Finish Later" at bounding box center [115, 758] width 231 height 50
